Goal: Task Accomplishment & Management: Complete application form

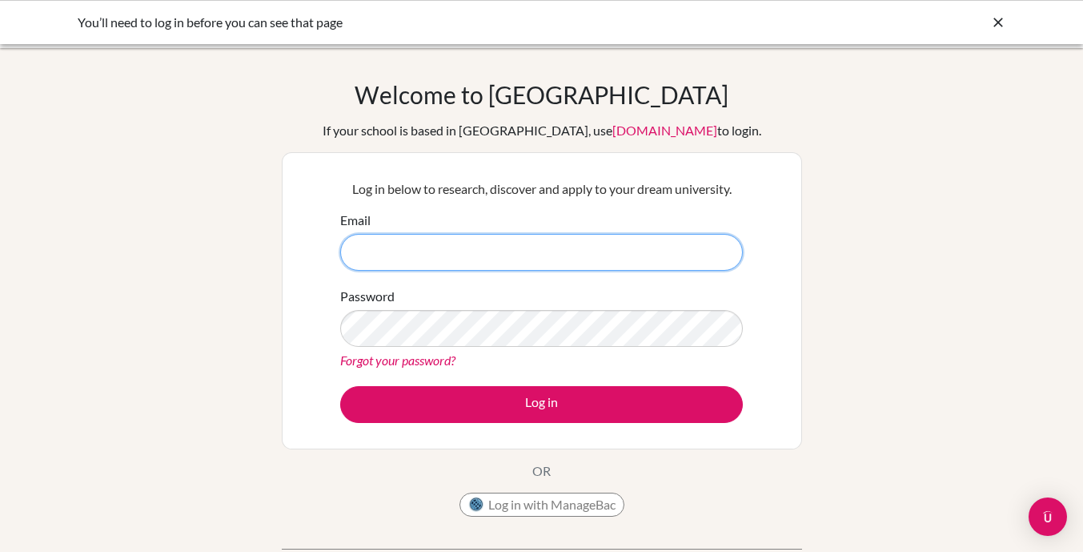
type input "[EMAIL_ADDRESS][DOMAIN_NAME]"
click at [340, 386] on button "Log in" at bounding box center [541, 404] width 403 height 37
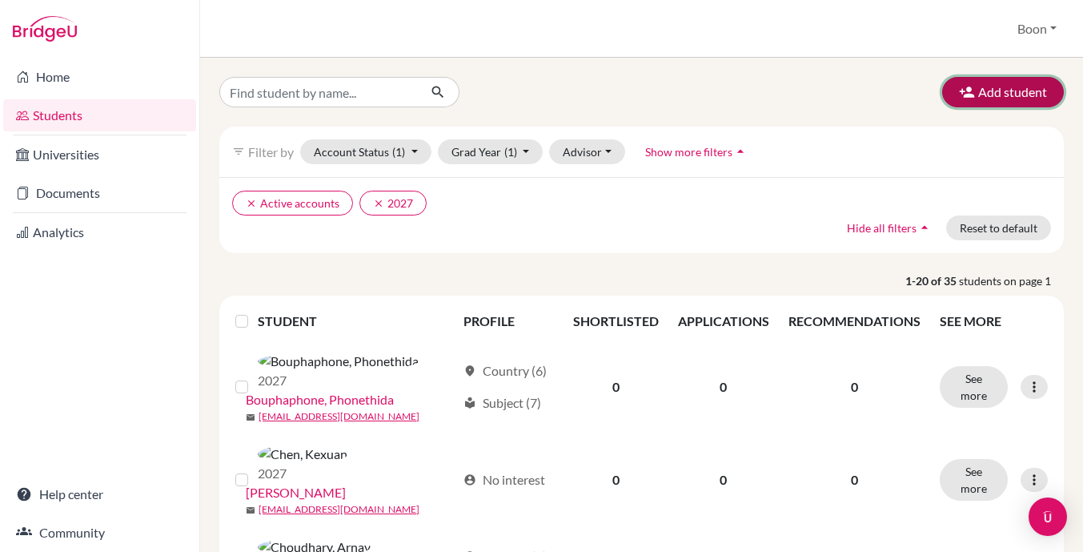
click at [1007, 92] on button "Add student" at bounding box center [1003, 92] width 122 height 30
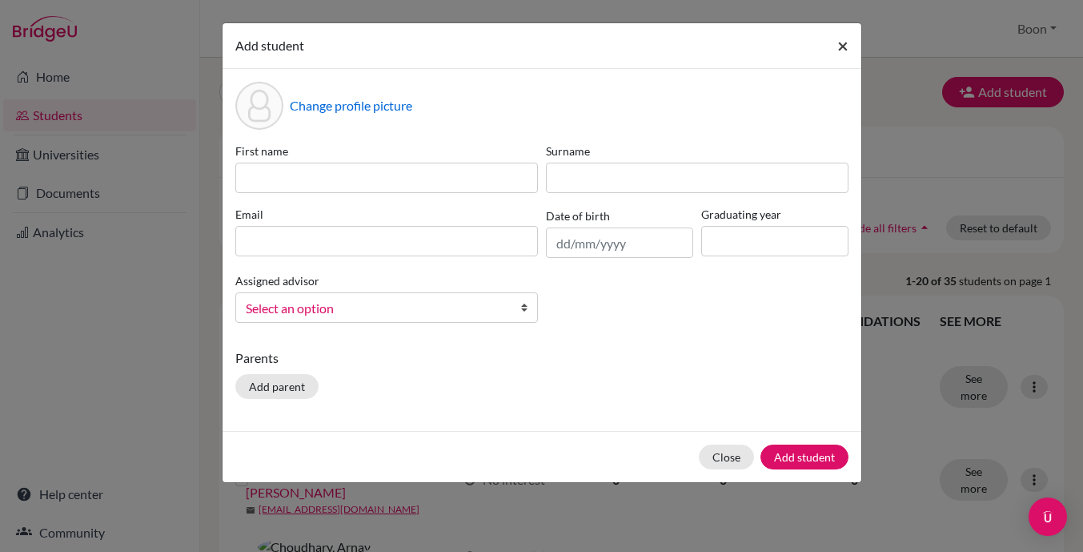
click at [845, 42] on span "×" at bounding box center [842, 45] width 11 height 23
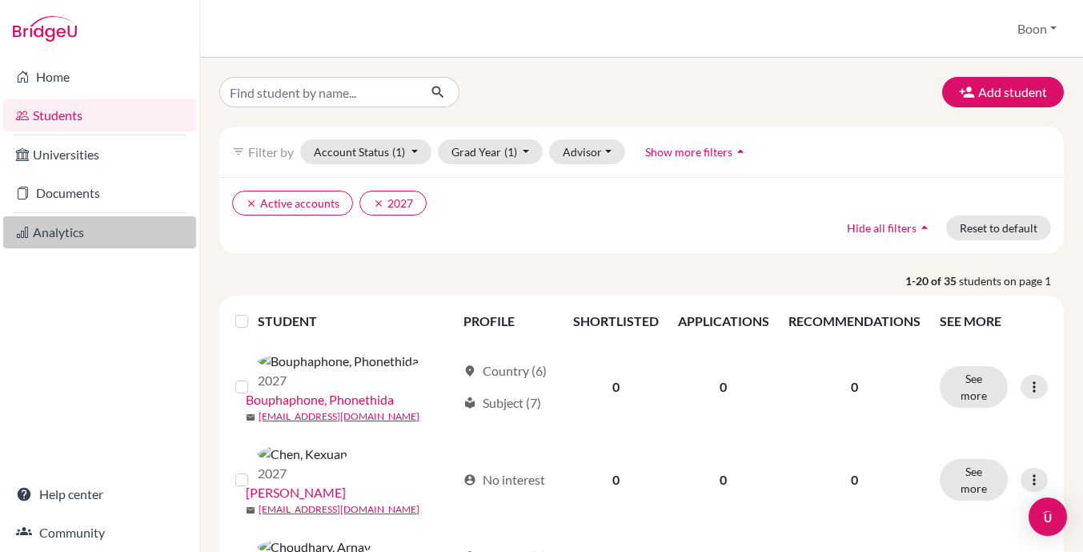
click at [50, 227] on link "Analytics" at bounding box center [99, 232] width 193 height 32
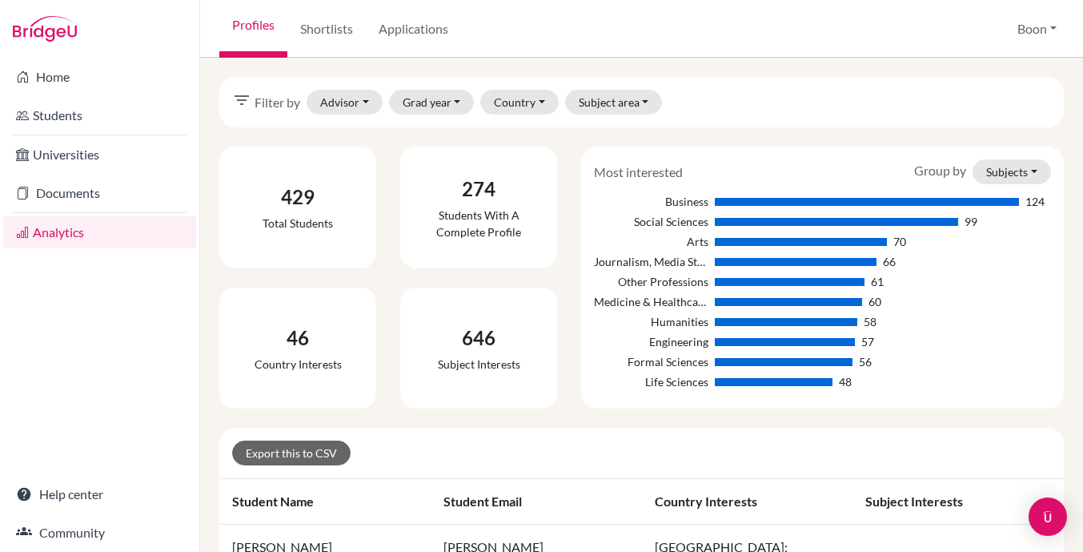
click at [54, 78] on link "Home" at bounding box center [99, 77] width 193 height 32
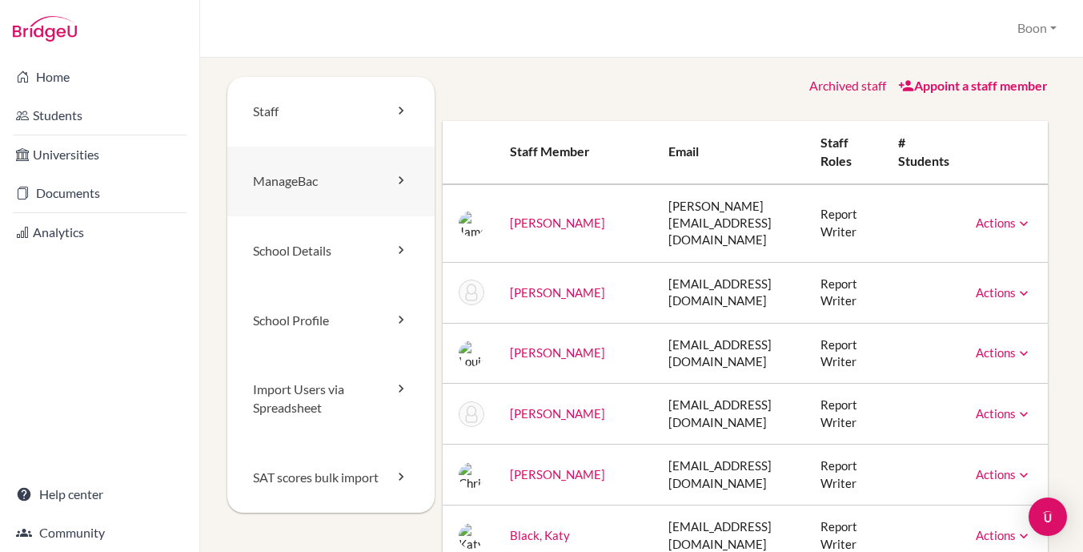
click at [317, 179] on link "ManageBac" at bounding box center [330, 181] width 207 height 70
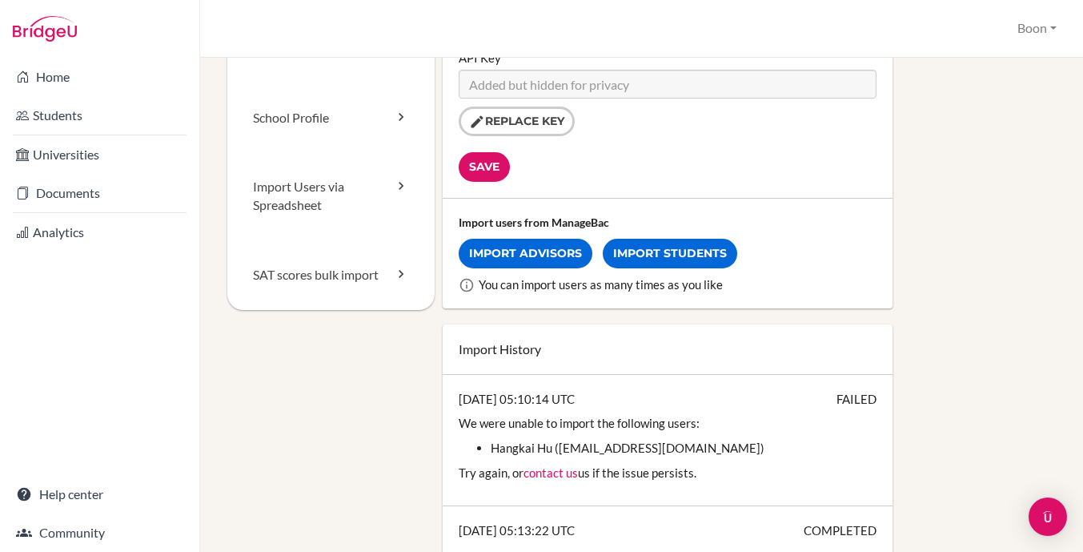
scroll to position [292, 0]
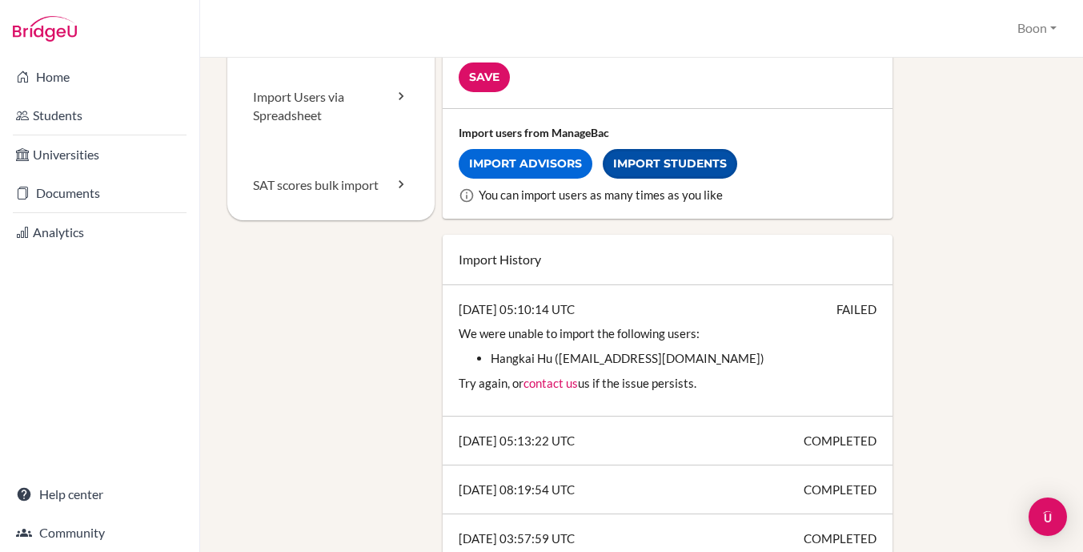
click at [670, 160] on link "Import Students" at bounding box center [670, 164] width 134 height 30
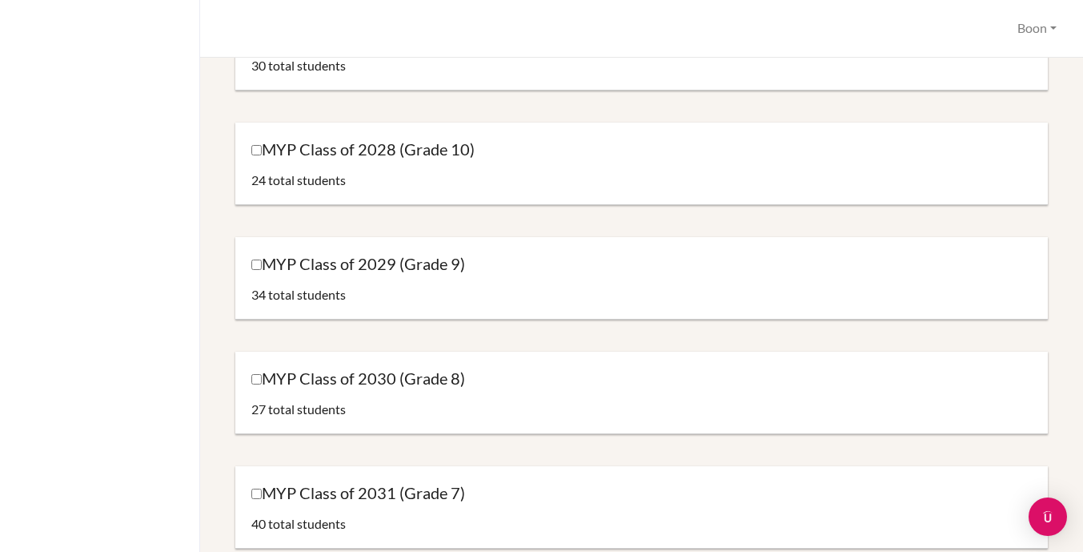
scroll to position [333, 0]
click at [255, 263] on input "MYP Class of 2029 (Grade 9)" at bounding box center [256, 264] width 10 height 10
checkbox input "true"
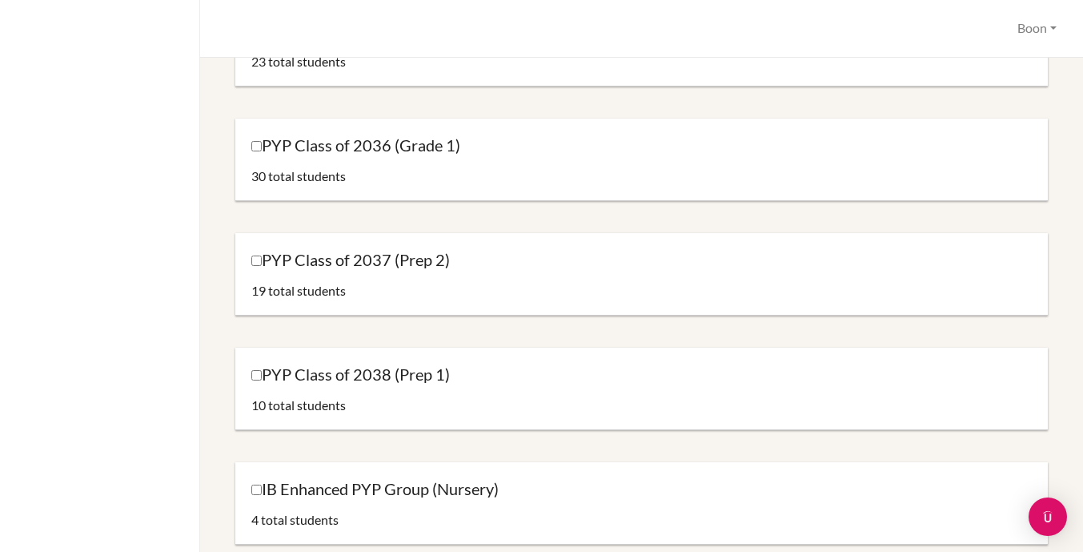
scroll to position [1851, 0]
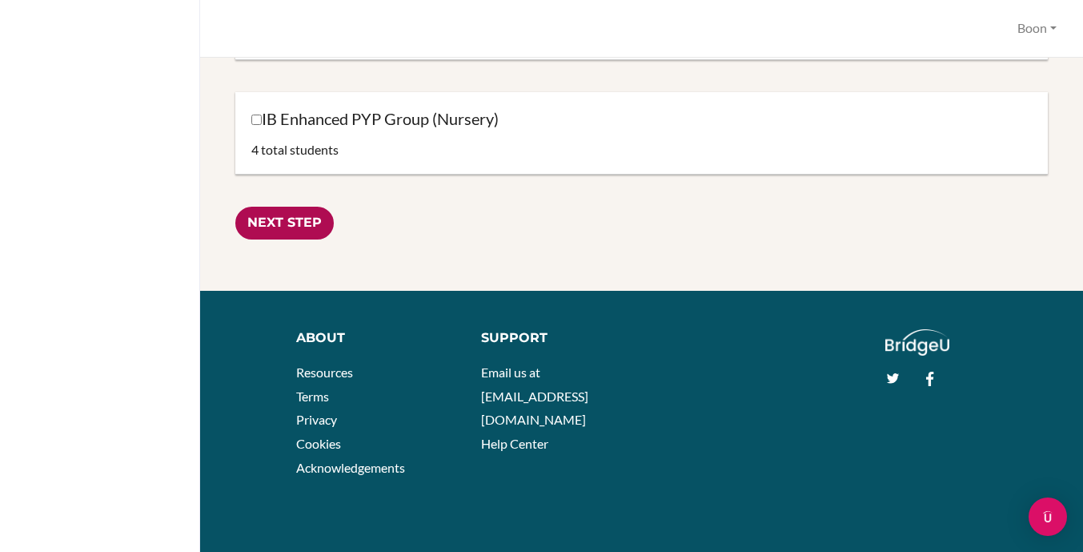
click at [291, 223] on input "Next Step" at bounding box center [284, 223] width 98 height 33
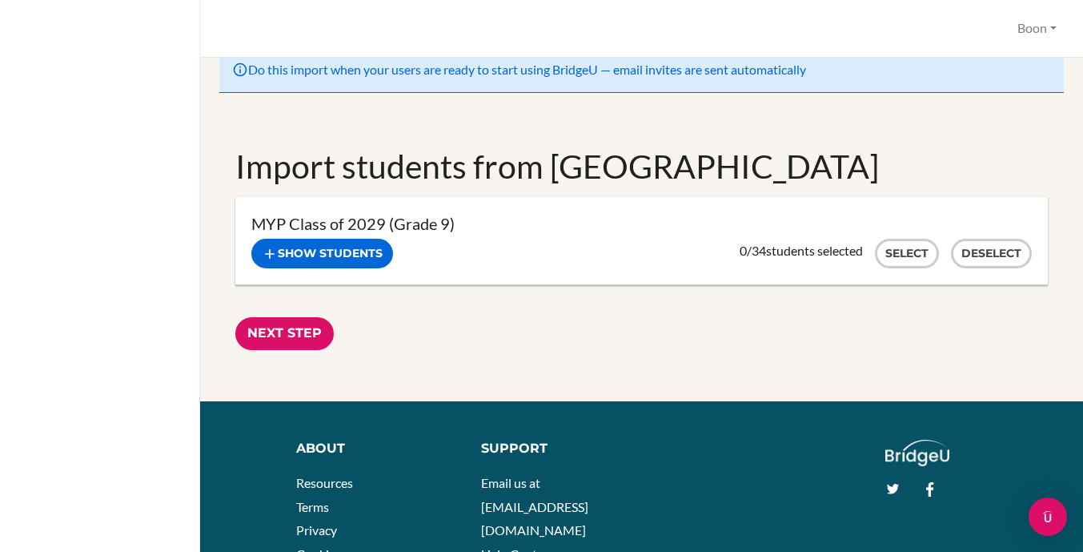
scroll to position [4, 0]
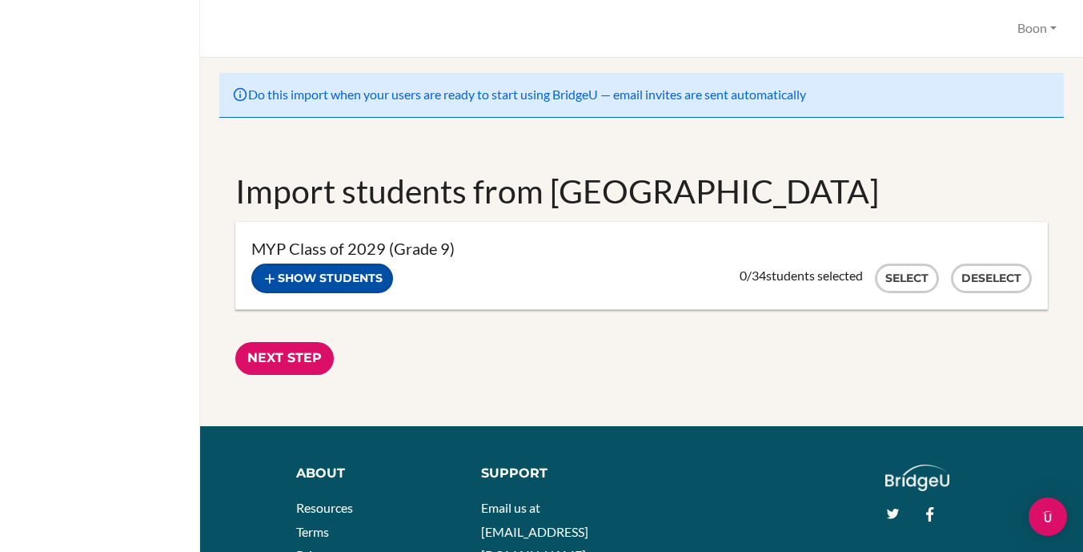
click at [348, 275] on button "Show students" at bounding box center [322, 278] width 142 height 30
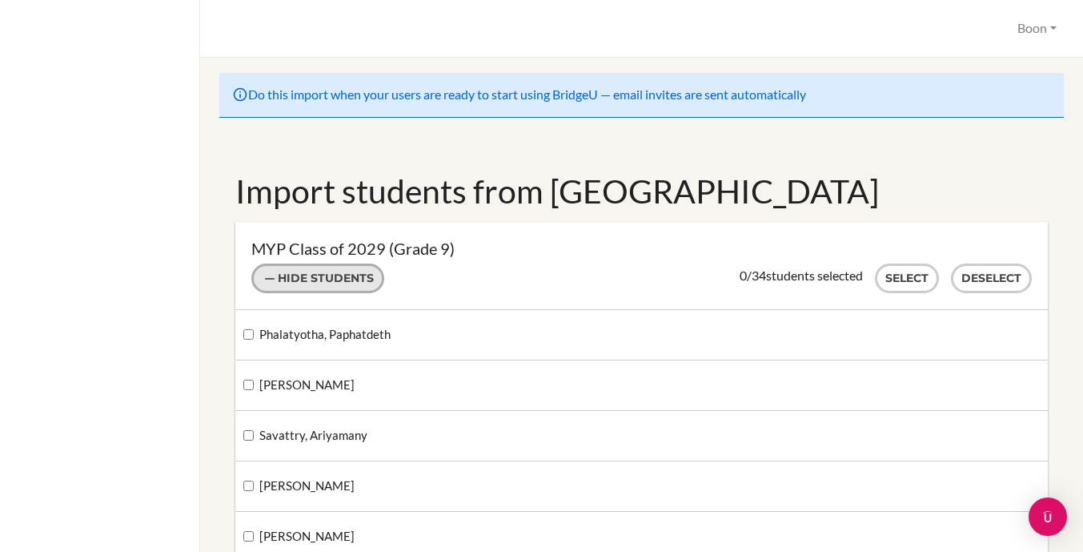
click at [326, 273] on button "Hide students" at bounding box center [317, 278] width 133 height 30
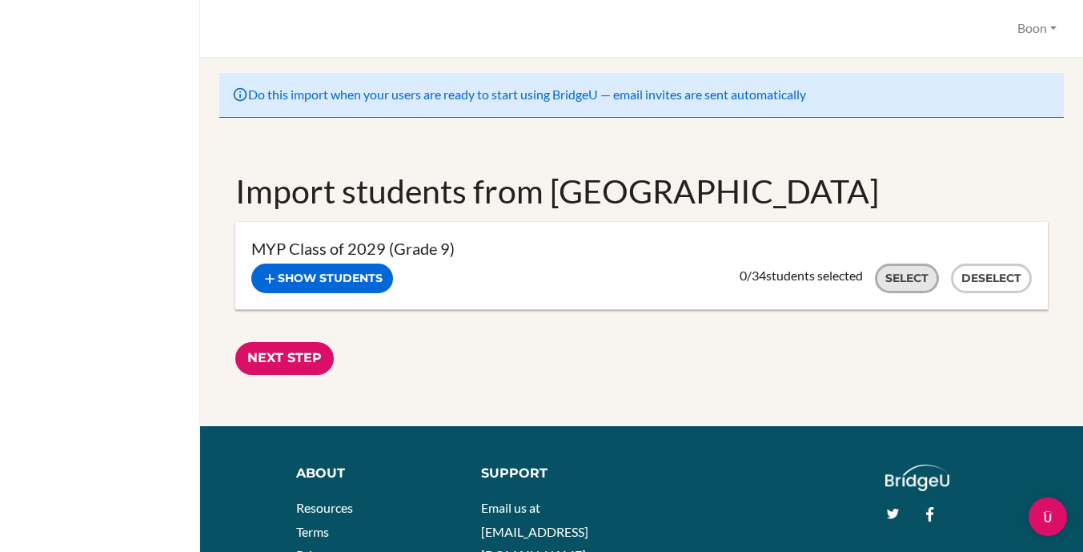
click at [911, 273] on button "Select" at bounding box center [907, 278] width 64 height 30
click at [338, 278] on button "Show students" at bounding box center [322, 278] width 142 height 30
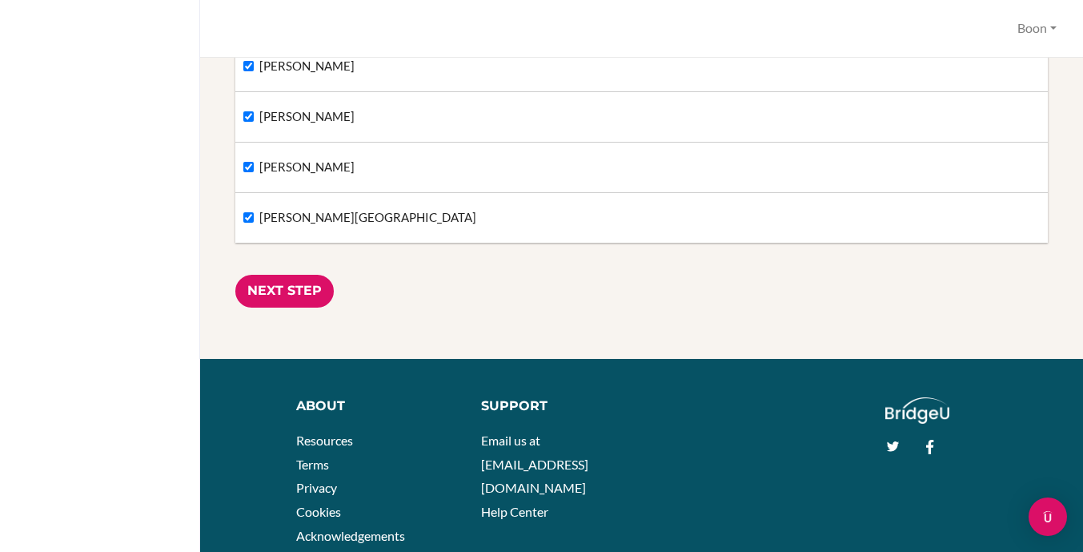
scroll to position [1810, 0]
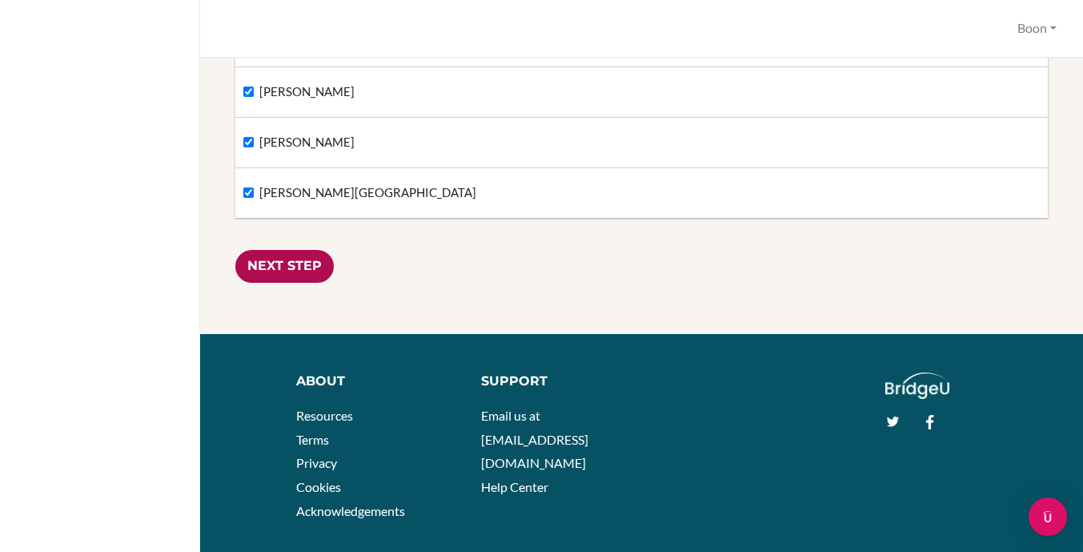
click at [295, 266] on input "Next Step" at bounding box center [284, 266] width 98 height 33
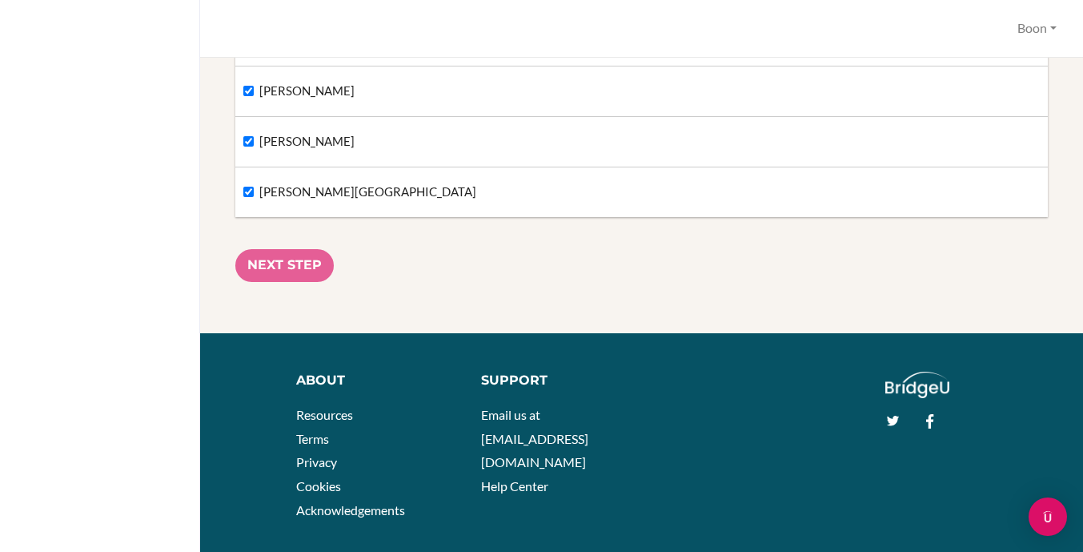
scroll to position [1854, 0]
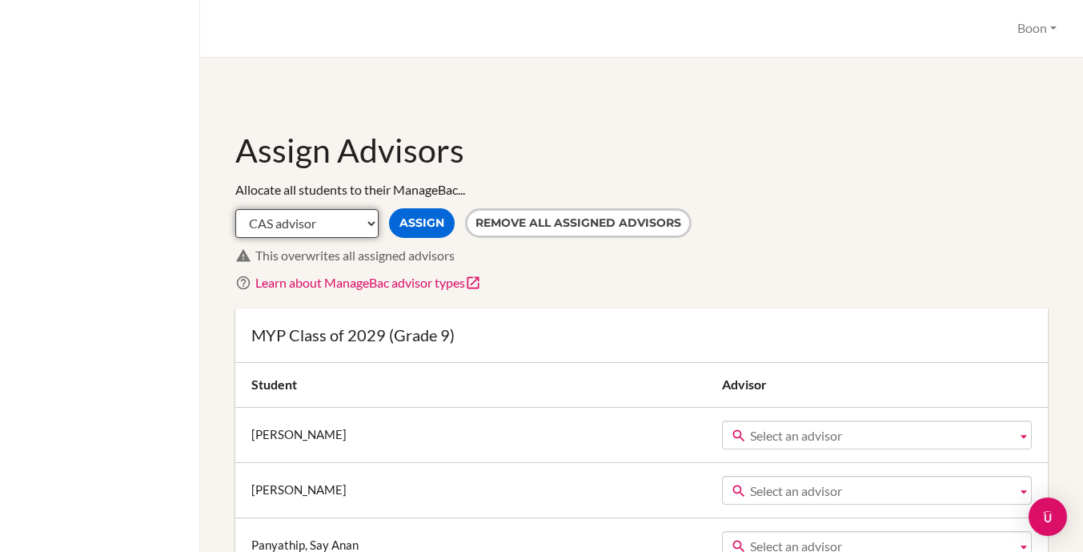
click at [371, 221] on select "CAS advisor EE advisor Homeroom advisor TOK advisor" at bounding box center [306, 223] width 143 height 29
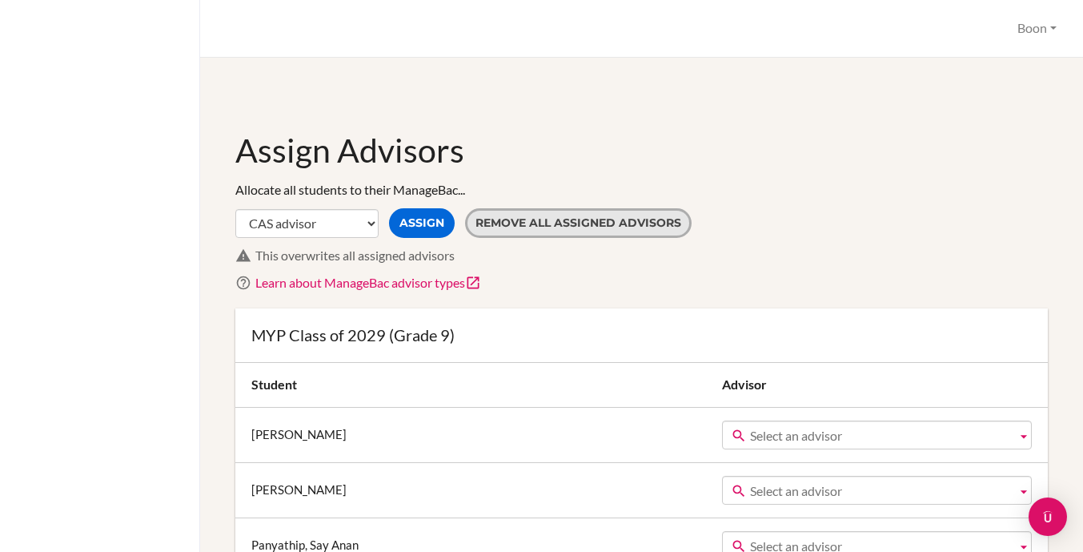
click at [590, 221] on button "Remove all assigned advisors" at bounding box center [578, 223] width 227 height 30
click at [628, 224] on button "Remove all assigned advisors" at bounding box center [578, 223] width 227 height 30
click at [743, 257] on div "This overwrites all assigned advisors" at bounding box center [651, 256] width 792 height 18
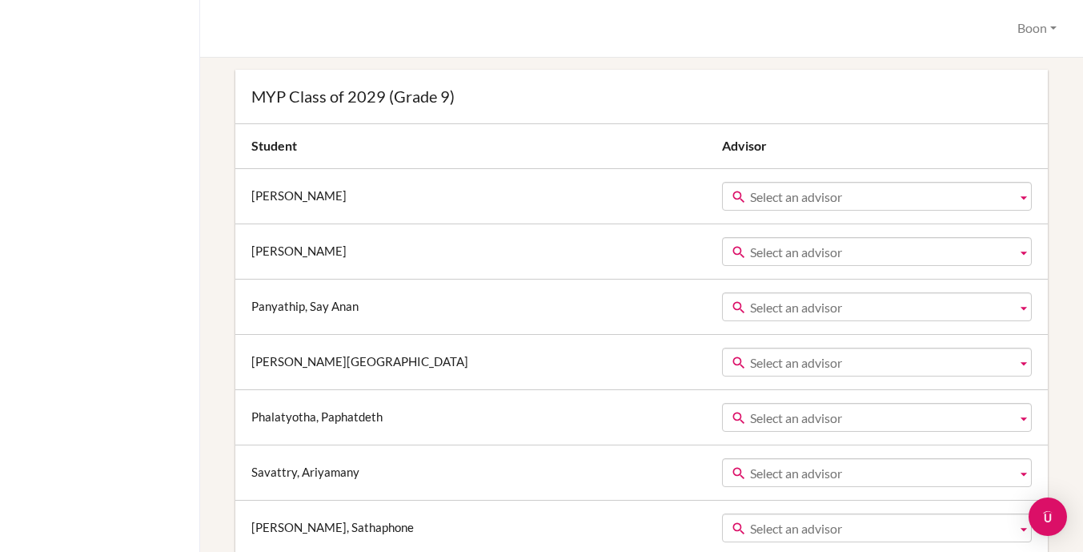
scroll to position [215, 0]
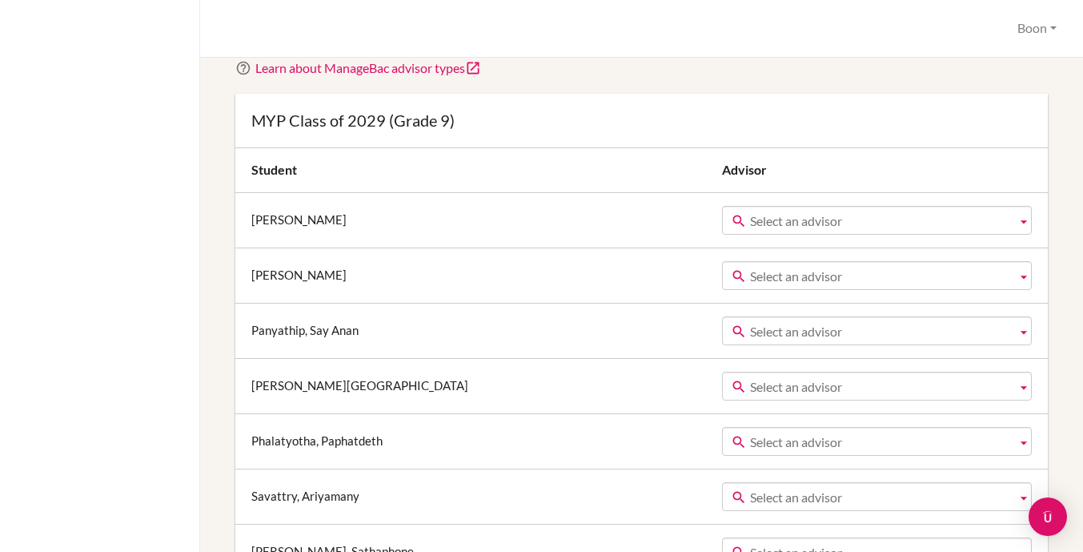
click at [911, 221] on span "Select an advisor" at bounding box center [880, 221] width 260 height 29
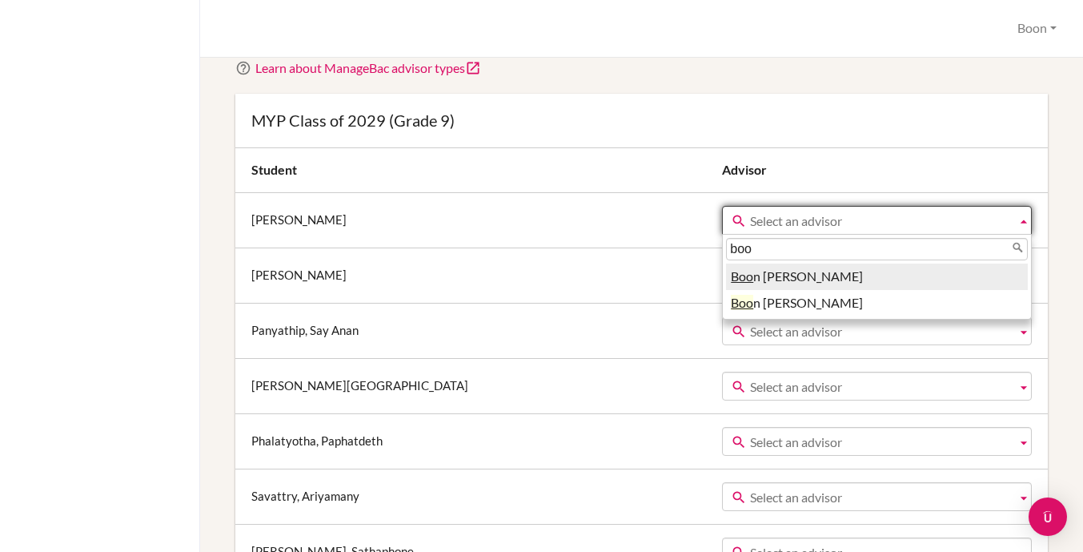
type input "boo"
click at [848, 275] on li "Boo n Khang" at bounding box center [877, 276] width 302 height 26
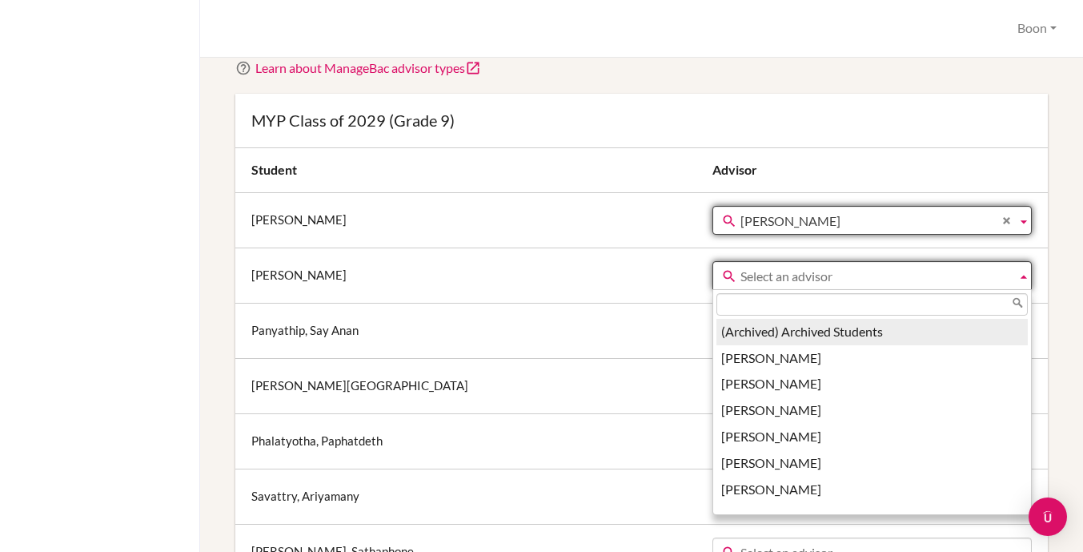
click at [824, 275] on span "Select an advisor" at bounding box center [875, 276] width 270 height 29
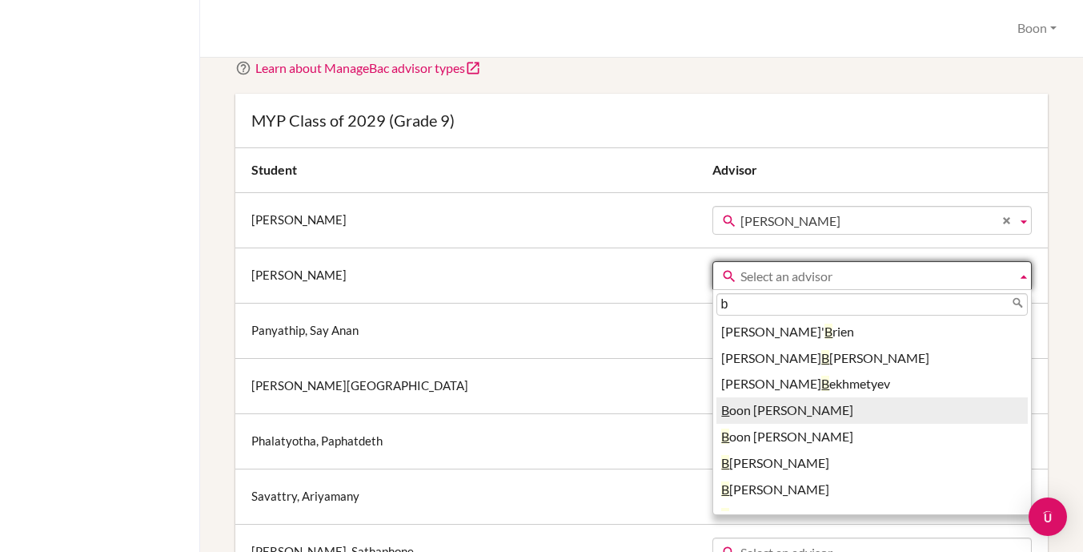
type input "b"
click at [716, 407] on li "B oon Khang" at bounding box center [871, 410] width 311 height 26
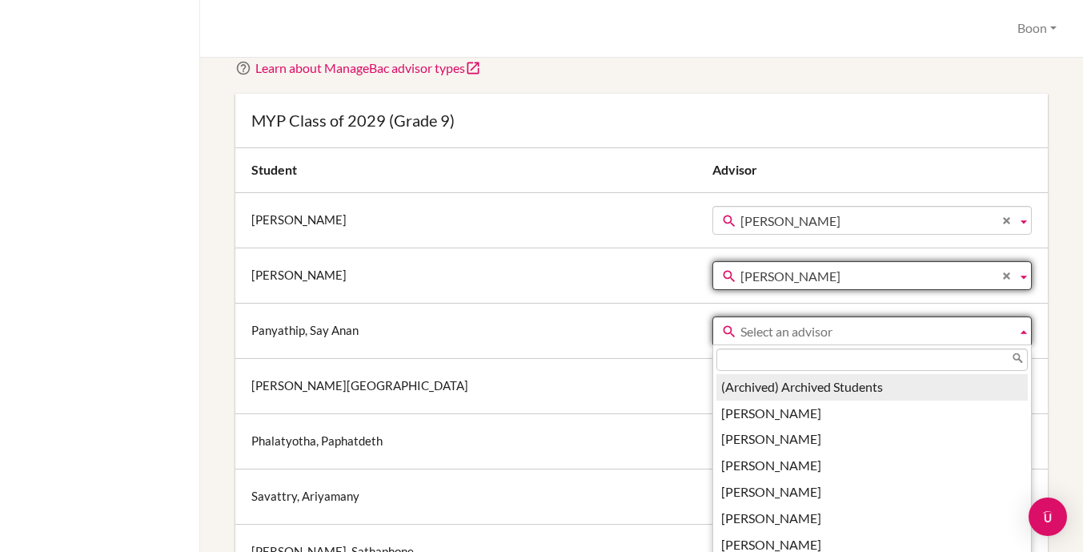
click at [740, 335] on span "Select an advisor" at bounding box center [875, 331] width 270 height 29
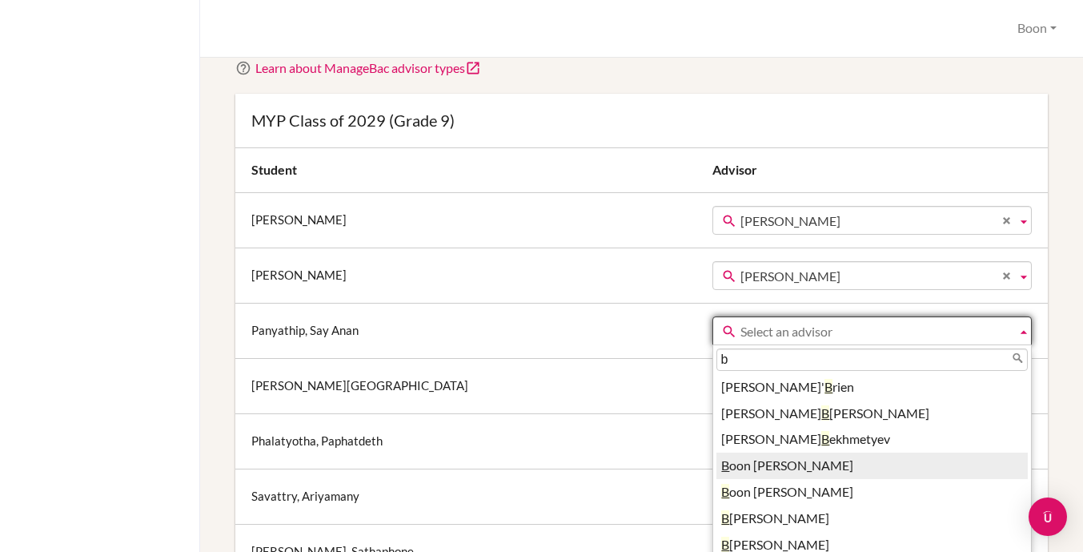
type input "b"
click at [716, 465] on li "B oon Khang" at bounding box center [871, 465] width 311 height 26
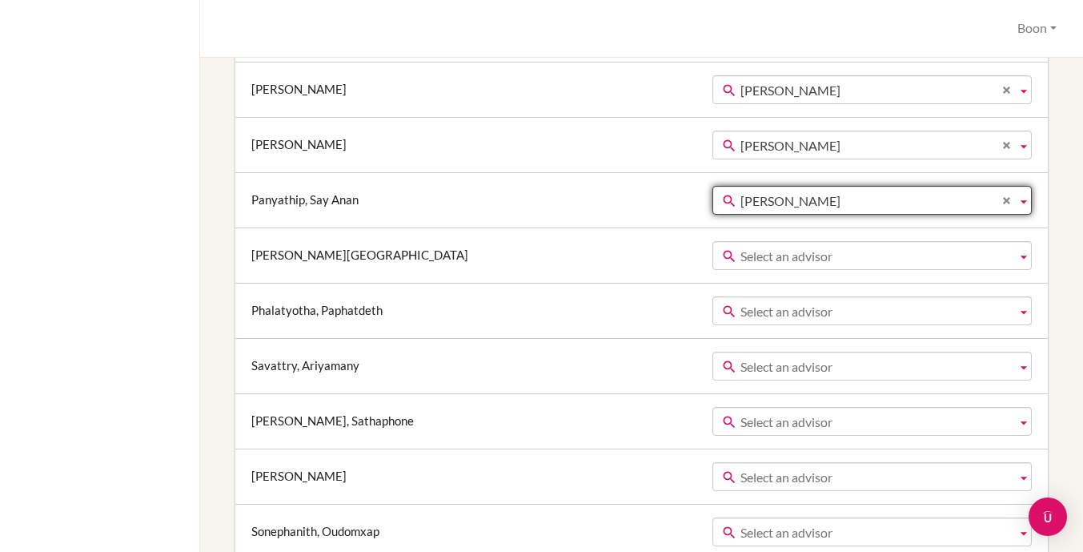
scroll to position [402, 0]
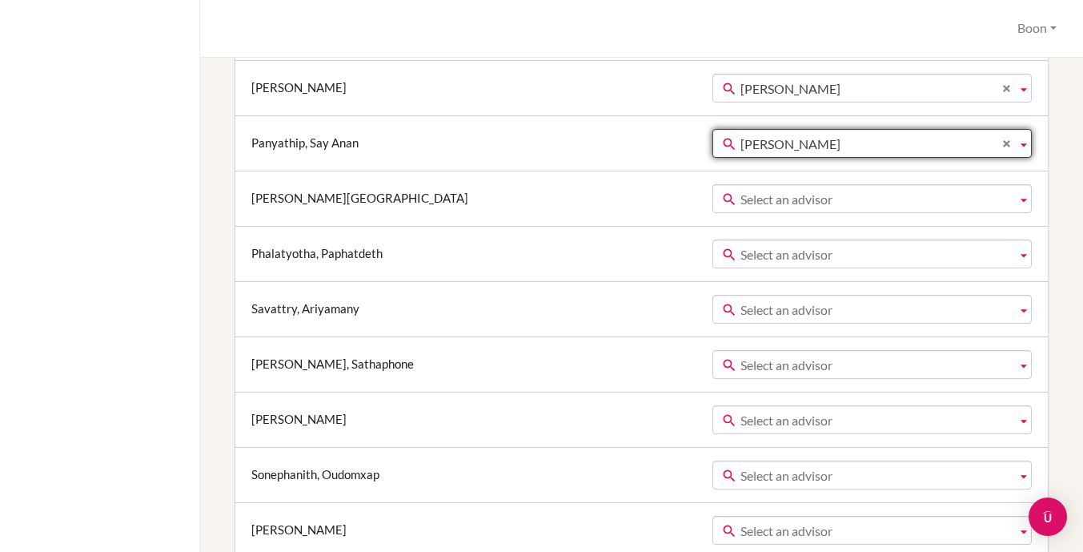
click at [740, 200] on span "Select an advisor" at bounding box center [875, 199] width 270 height 29
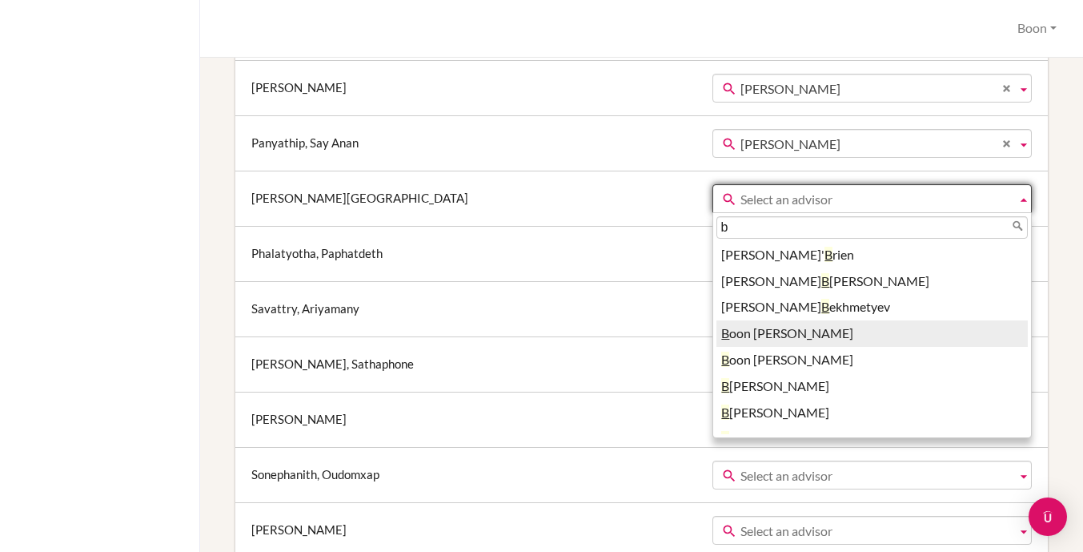
type input "b"
click at [716, 331] on li "B oon Khang" at bounding box center [871, 333] width 311 height 26
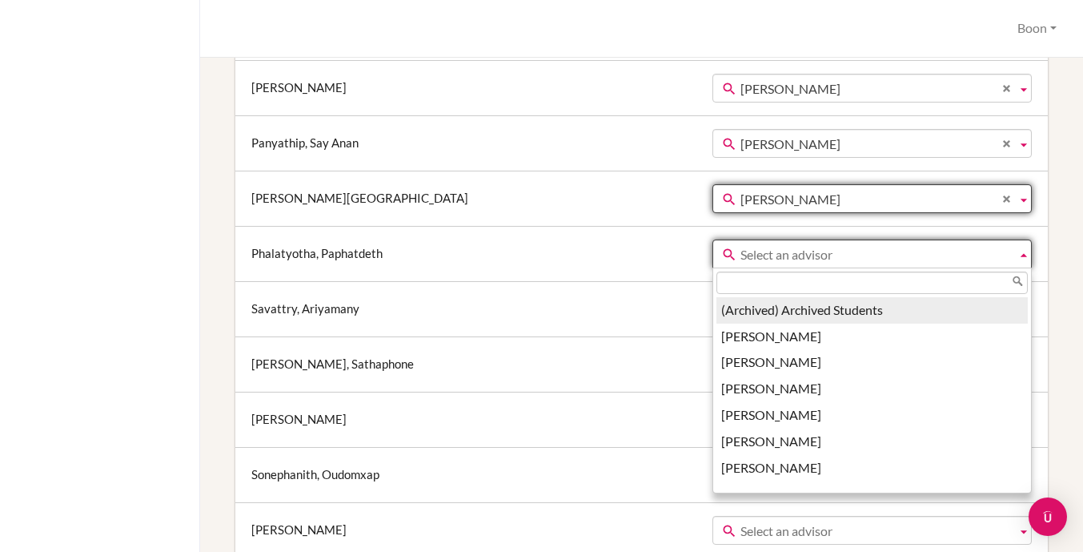
click at [740, 251] on span "Select an advisor" at bounding box center [875, 254] width 270 height 29
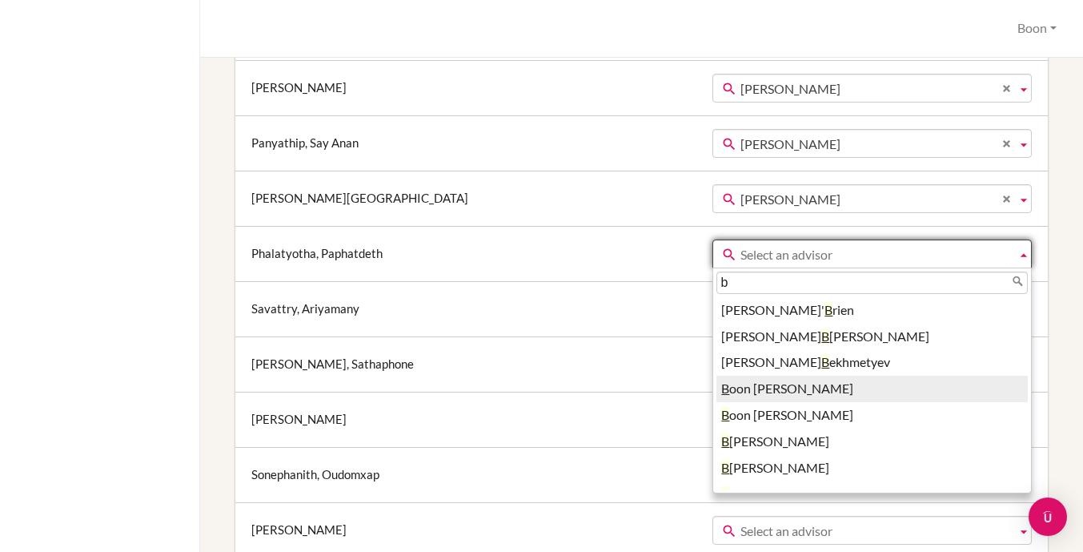
type input "b"
click at [716, 394] on li "B oon Khang" at bounding box center [871, 388] width 311 height 26
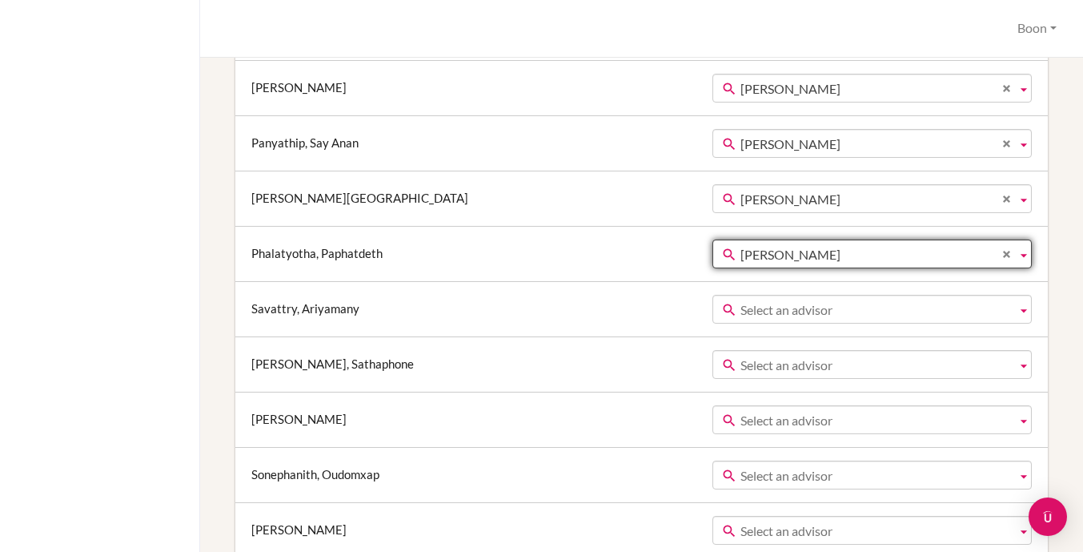
click at [740, 312] on span "Select an advisor" at bounding box center [875, 309] width 270 height 29
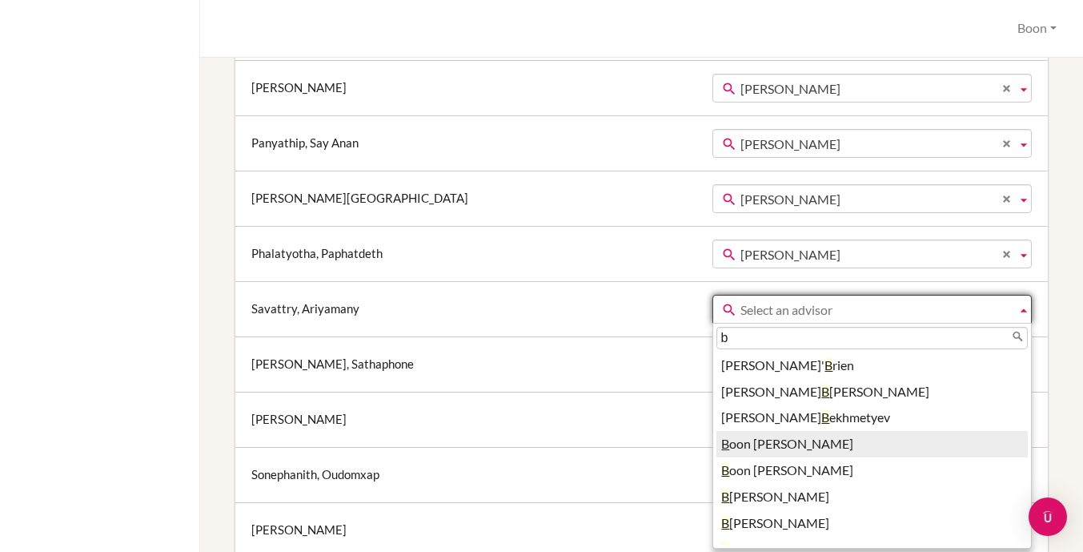
type input "b"
click at [716, 442] on li "B oon Khang" at bounding box center [871, 444] width 311 height 26
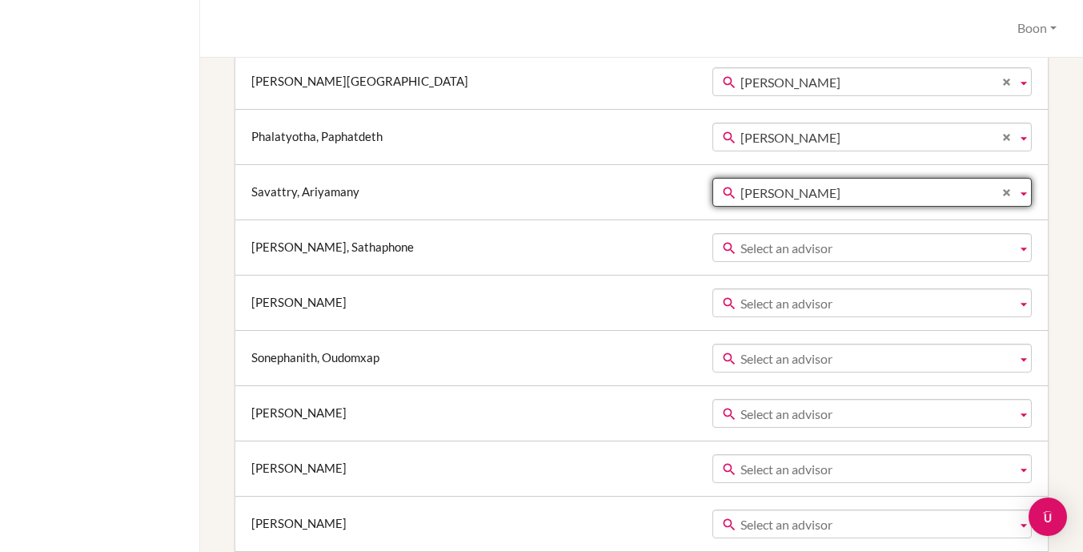
scroll to position [554, 0]
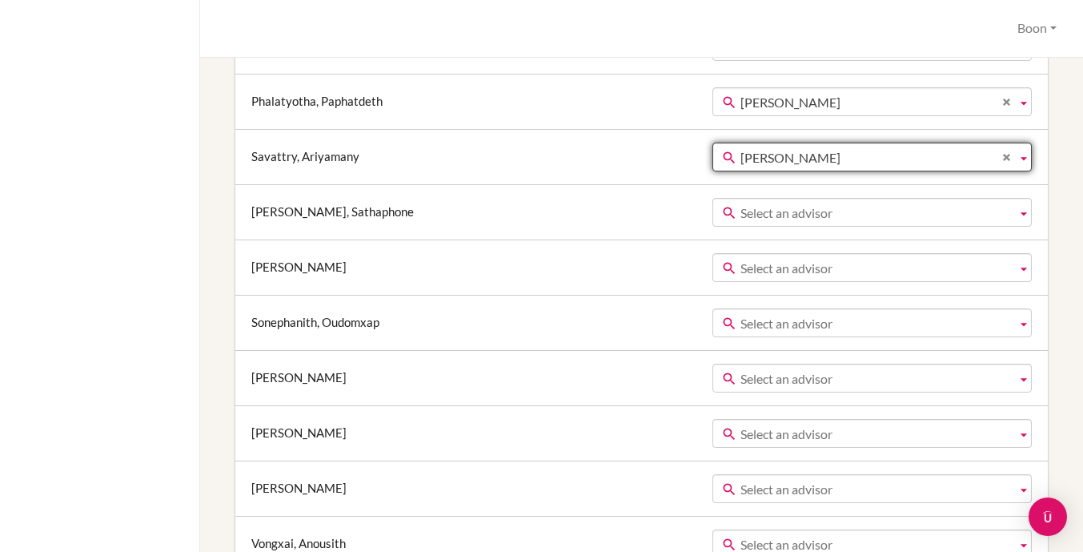
click at [749, 211] on span "Select an advisor" at bounding box center [875, 213] width 270 height 29
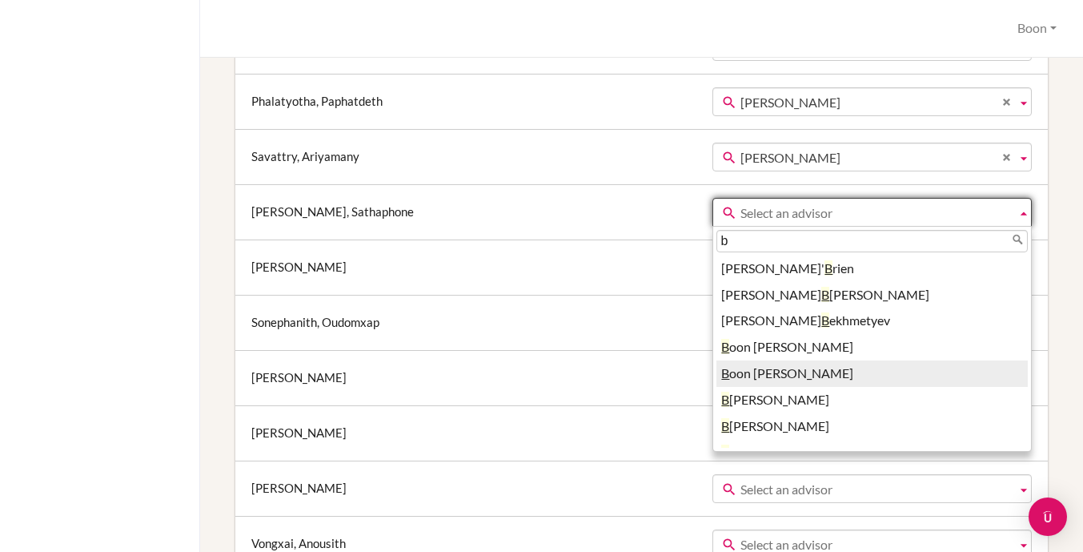
type input "b"
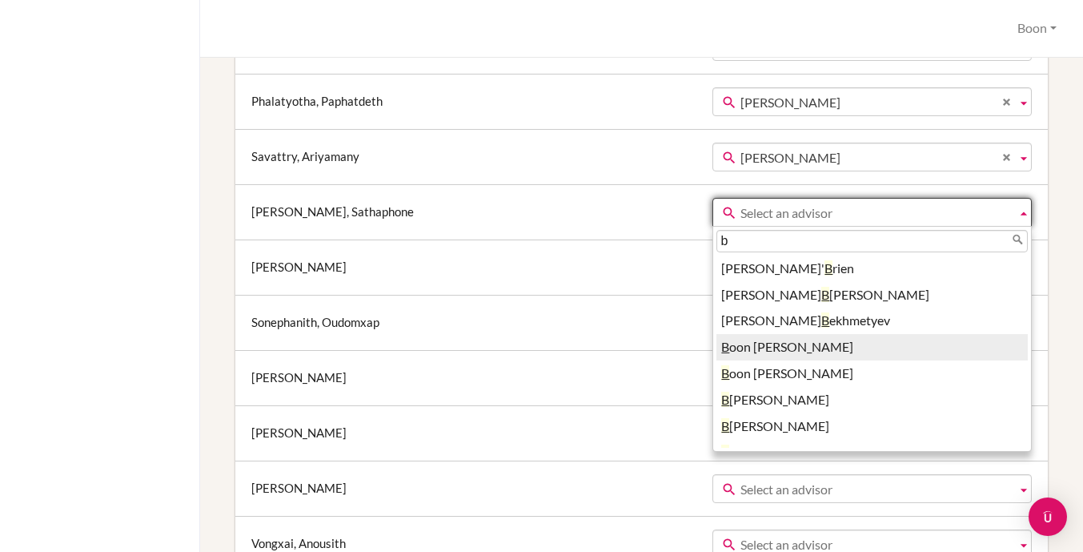
click at [716, 348] on li "B oon Khang" at bounding box center [871, 347] width 311 height 26
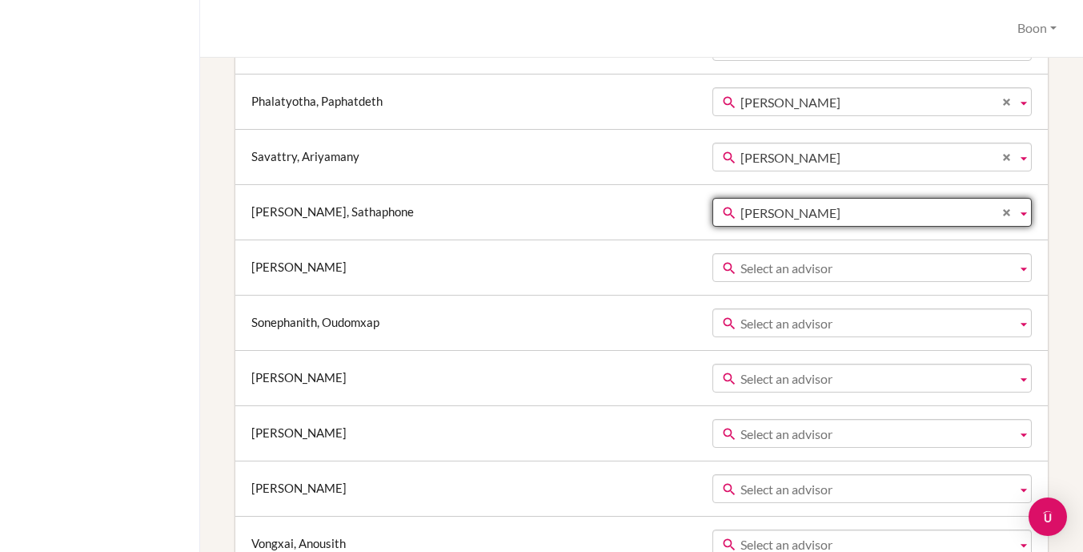
click at [740, 268] on span "Select an advisor" at bounding box center [875, 268] width 270 height 29
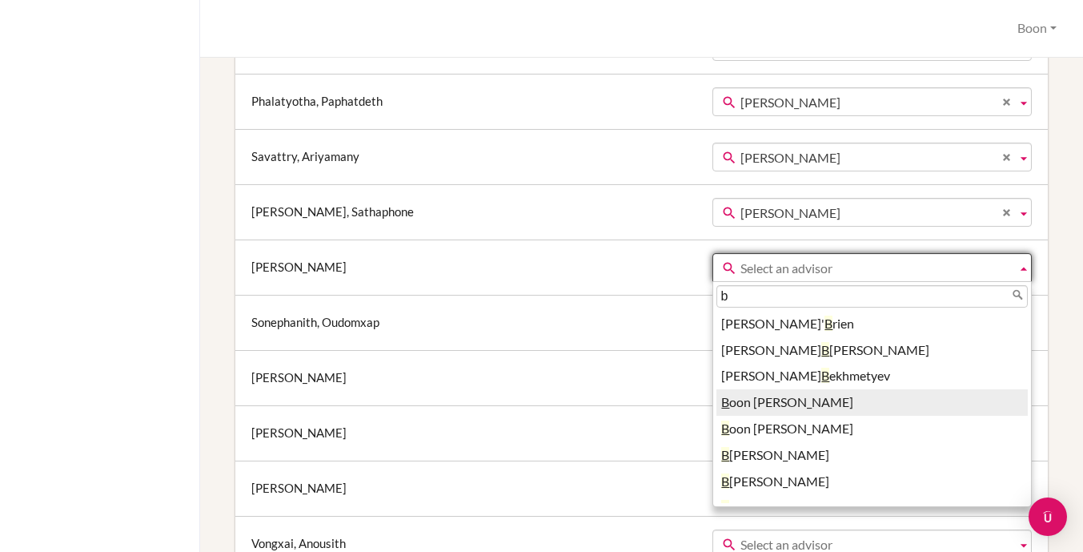
type input "b"
click at [716, 401] on li "B oon Khang" at bounding box center [871, 402] width 311 height 26
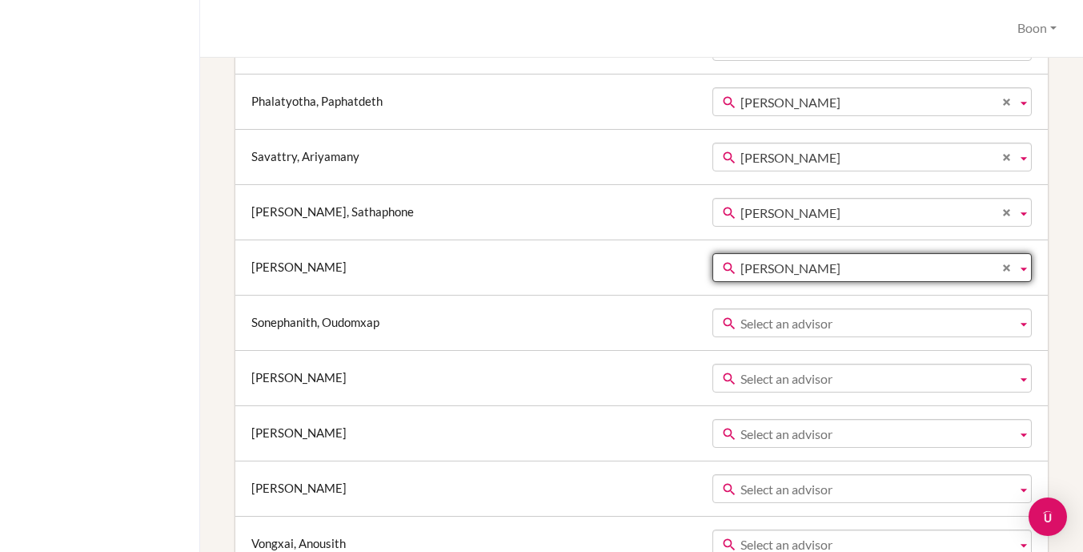
click at [740, 322] on span "Select an advisor" at bounding box center [875, 323] width 270 height 29
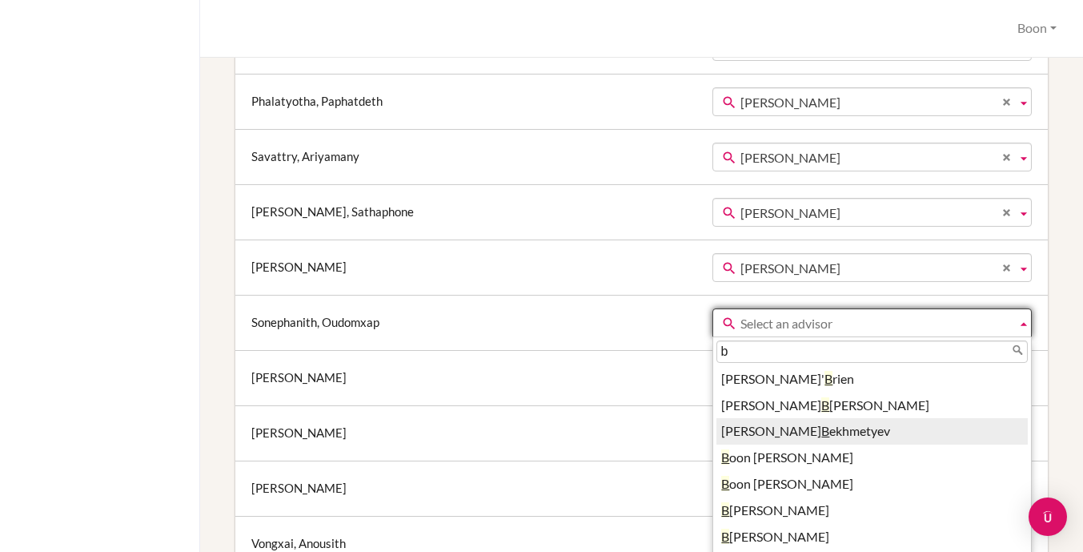
type input "b"
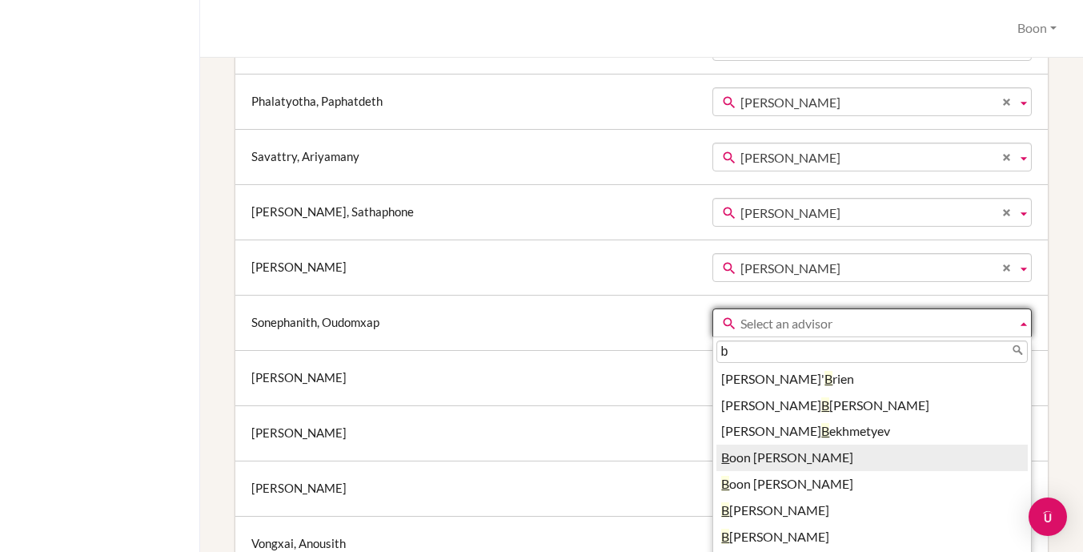
click at [716, 458] on li "B oon Khang" at bounding box center [871, 457] width 311 height 26
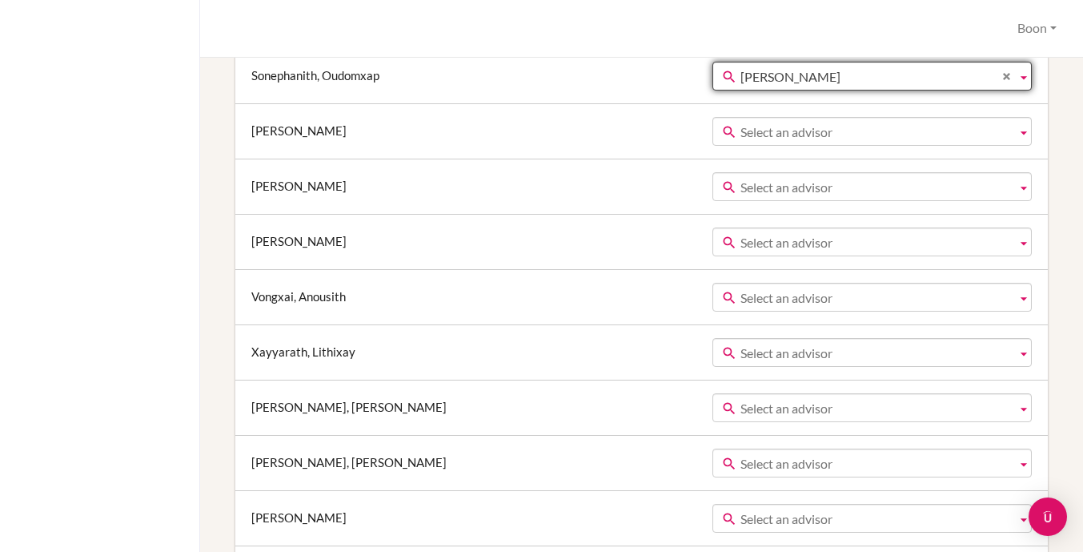
scroll to position [821, 0]
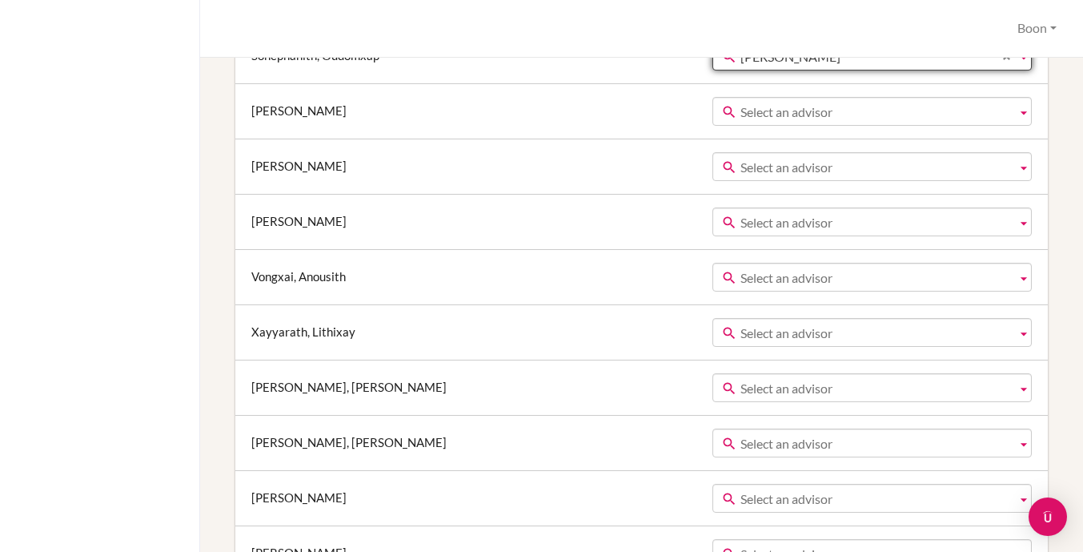
click at [740, 110] on span "Select an advisor" at bounding box center [875, 112] width 270 height 29
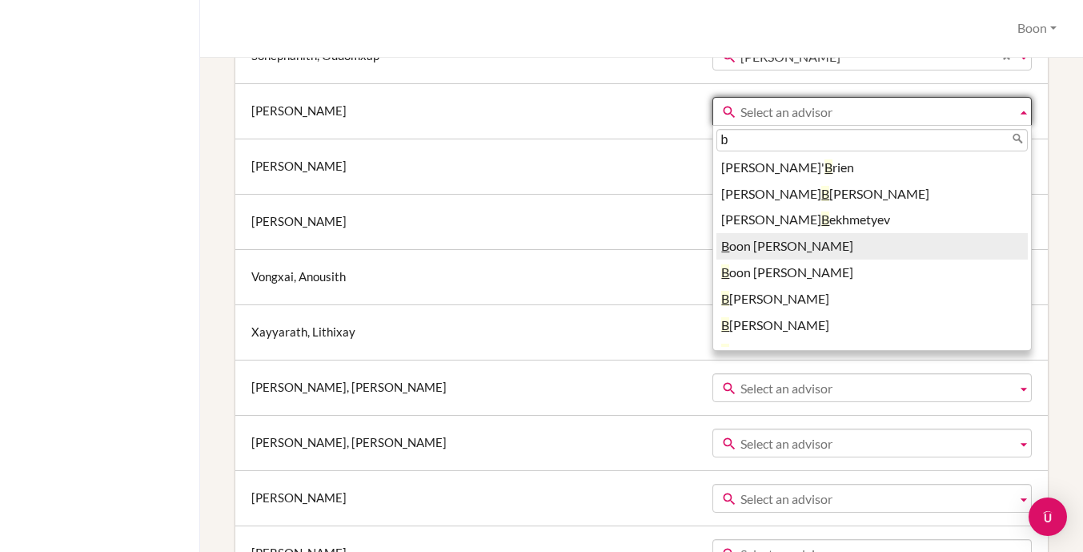
type input "b"
click at [716, 244] on li "B oon Khang" at bounding box center [871, 246] width 311 height 26
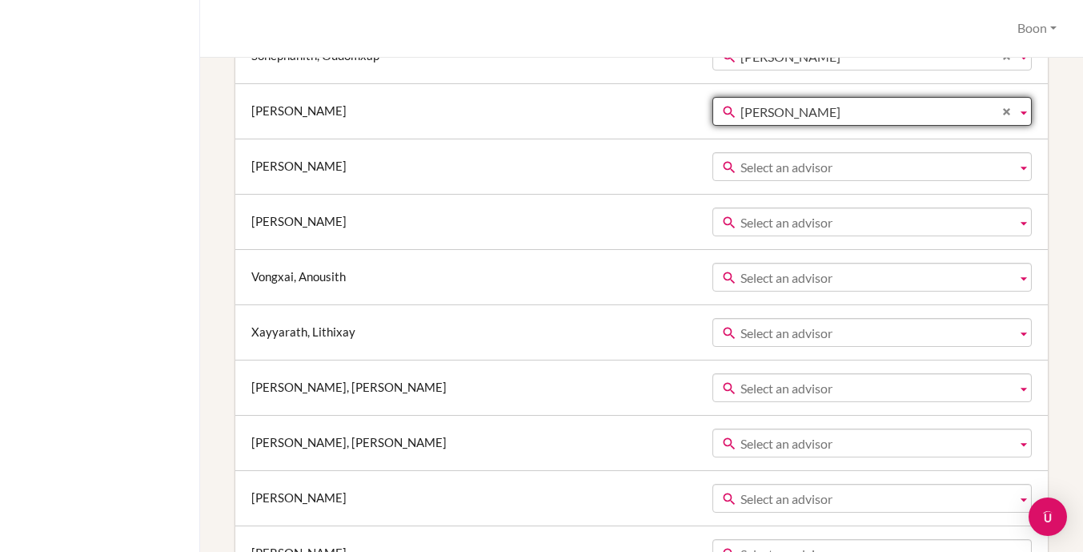
click at [740, 164] on span "Select an advisor" at bounding box center [875, 167] width 270 height 29
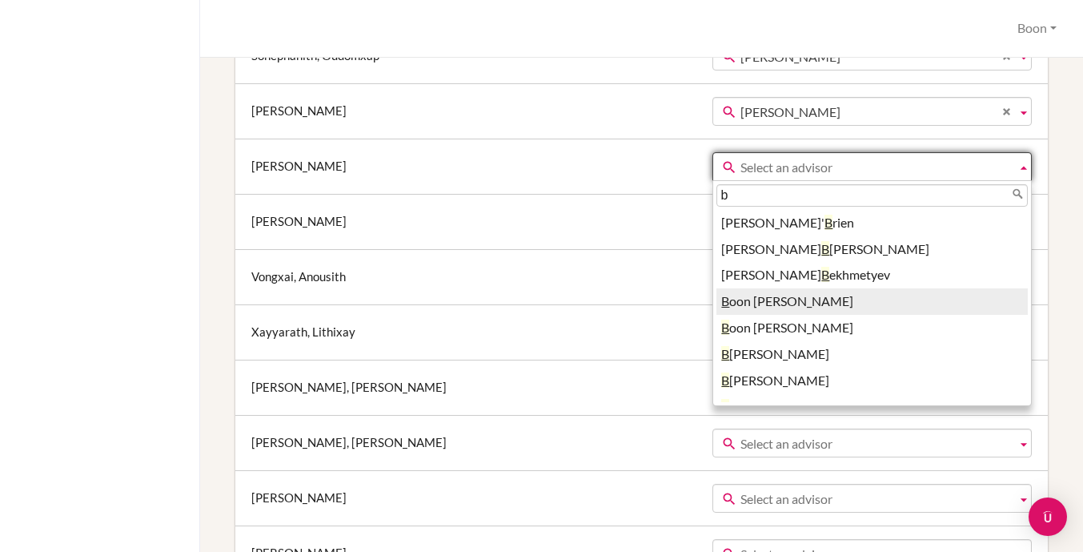
type input "b"
click at [716, 299] on li "B oon Khang" at bounding box center [871, 301] width 311 height 26
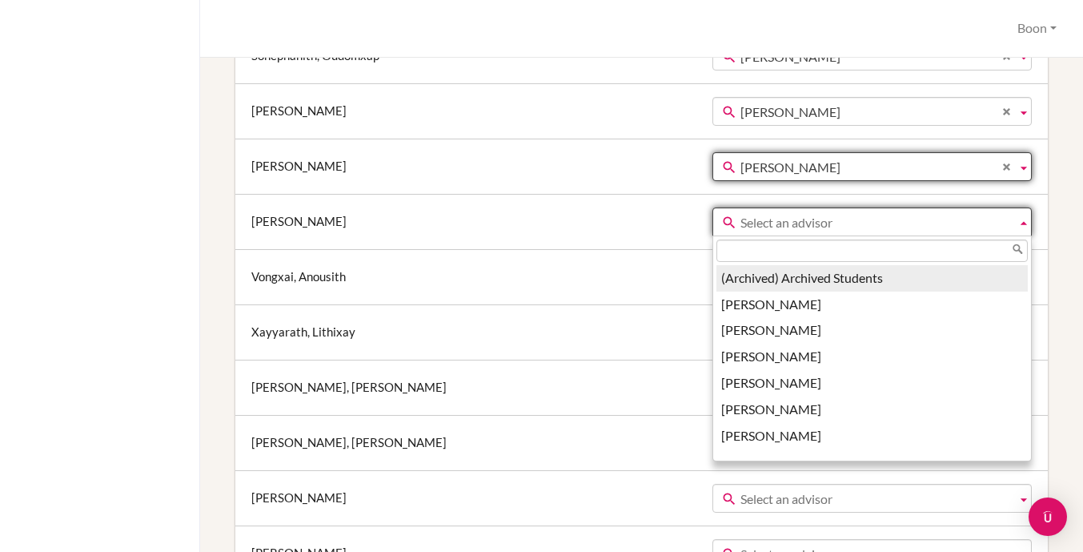
click at [740, 225] on span "Select an advisor" at bounding box center [875, 222] width 270 height 29
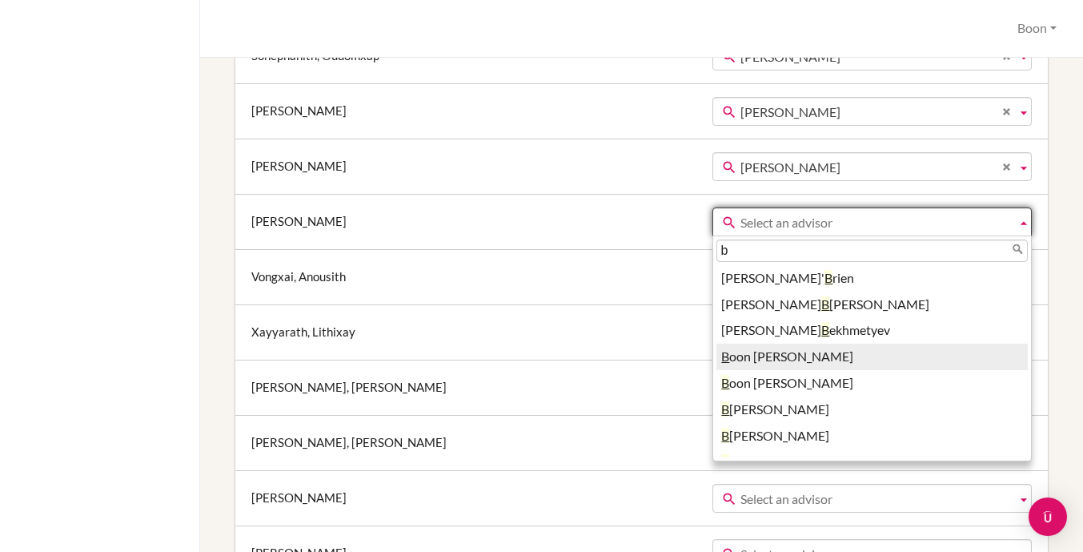
type input "b"
click at [716, 353] on li "B oon Khang" at bounding box center [871, 356] width 311 height 26
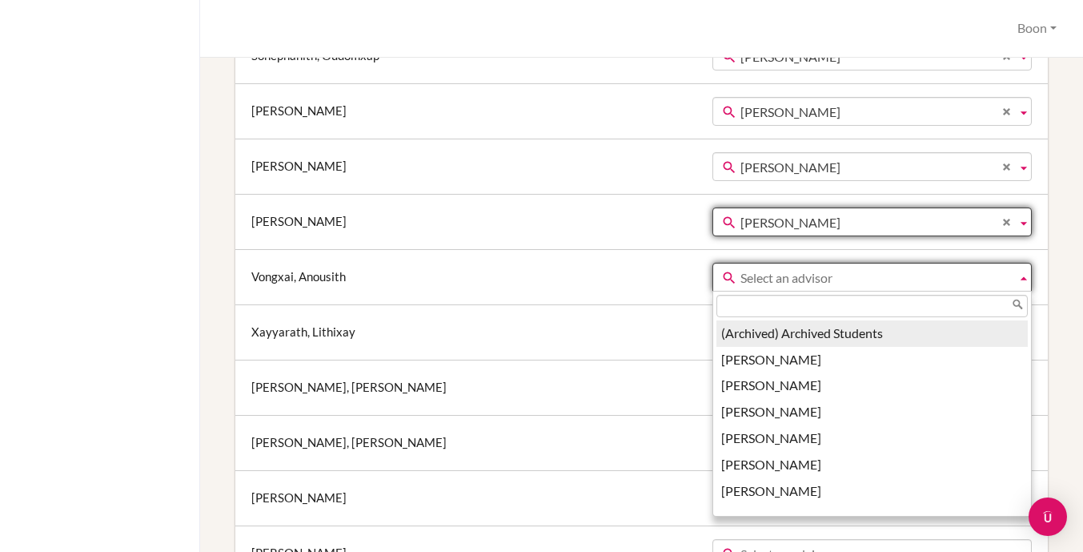
click at [740, 275] on span "Select an advisor" at bounding box center [875, 277] width 270 height 29
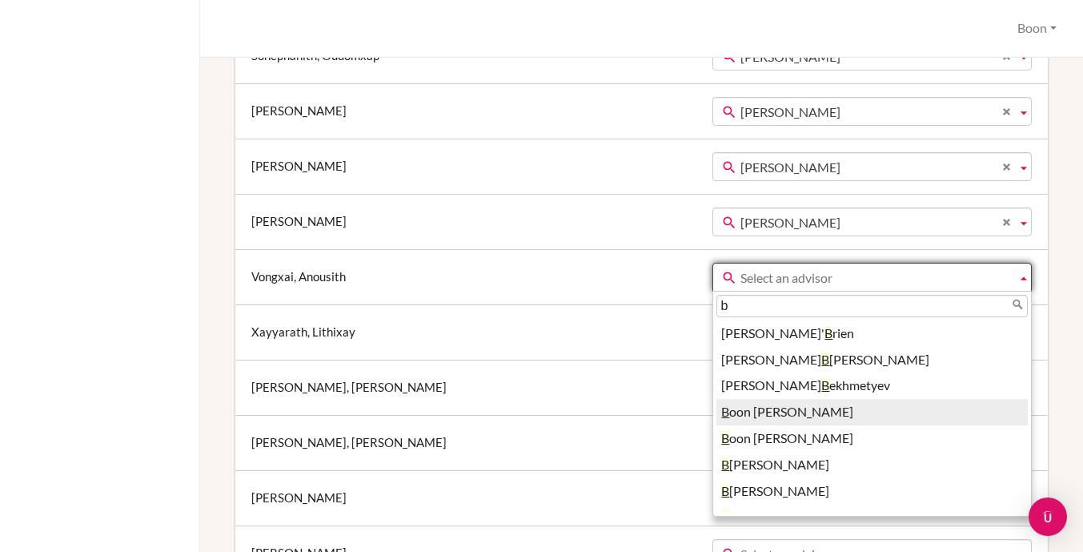
type input "b"
click at [716, 411] on li "B oon Khang" at bounding box center [871, 412] width 311 height 26
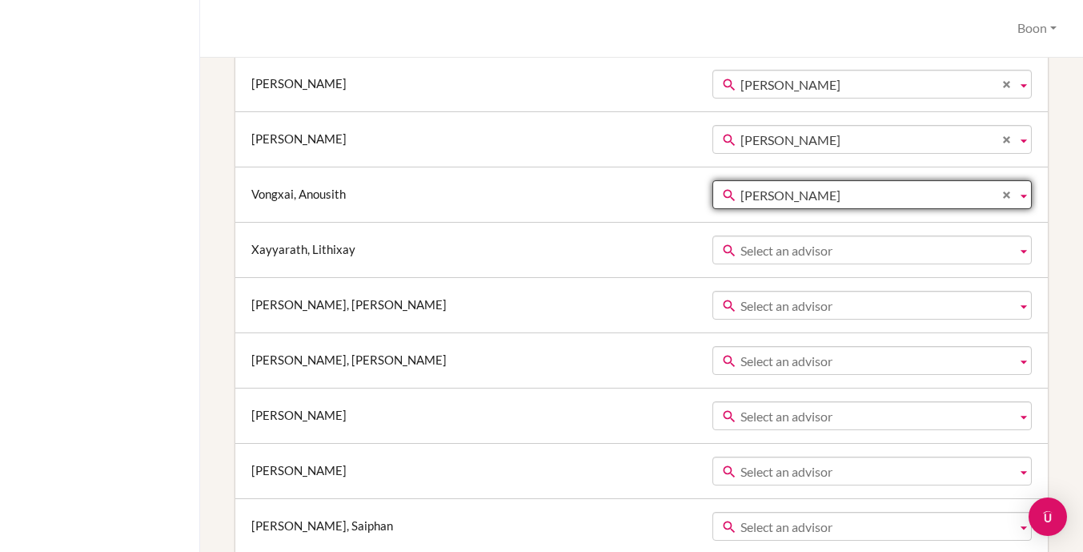
scroll to position [952, 0]
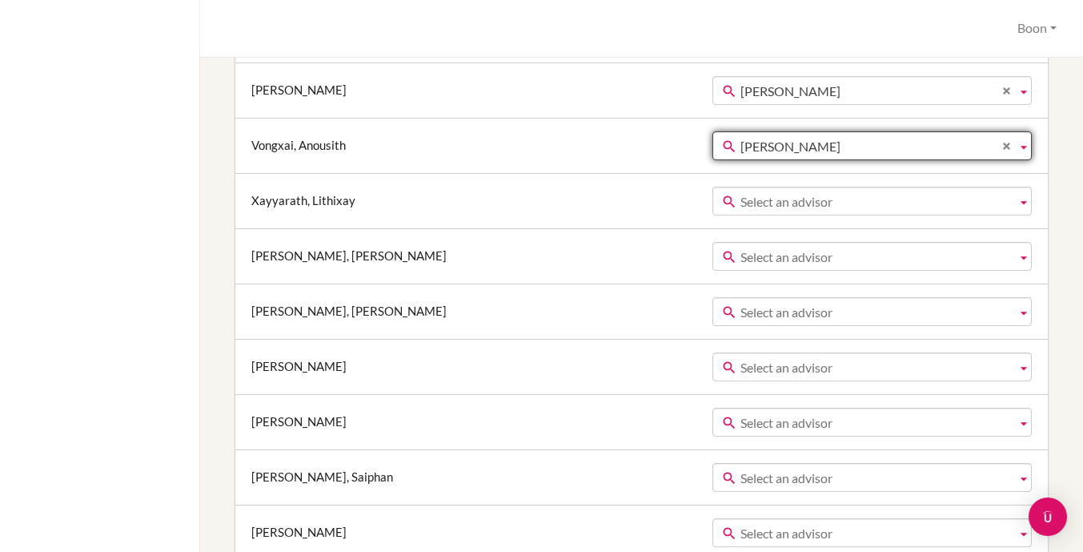
click at [748, 180] on td "(Archived) Archived Students Adam Knight Addie Thavisack Aiyana Paterson-Zinkan…" at bounding box center [877, 200] width 339 height 55
click at [748, 194] on span "Select an advisor" at bounding box center [875, 201] width 270 height 29
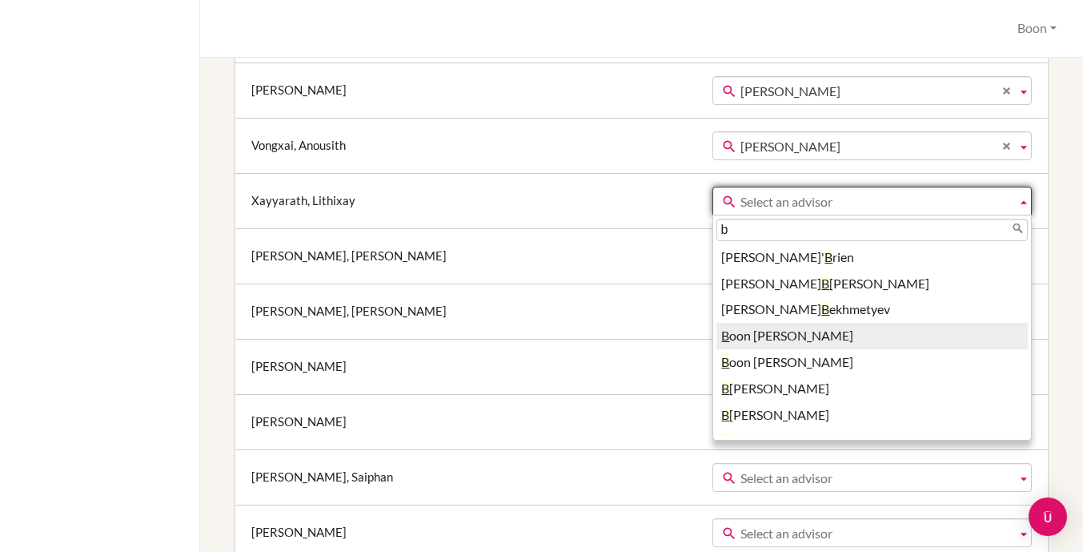
type input "b"
click at [716, 335] on li "B oon Khang" at bounding box center [871, 336] width 311 height 26
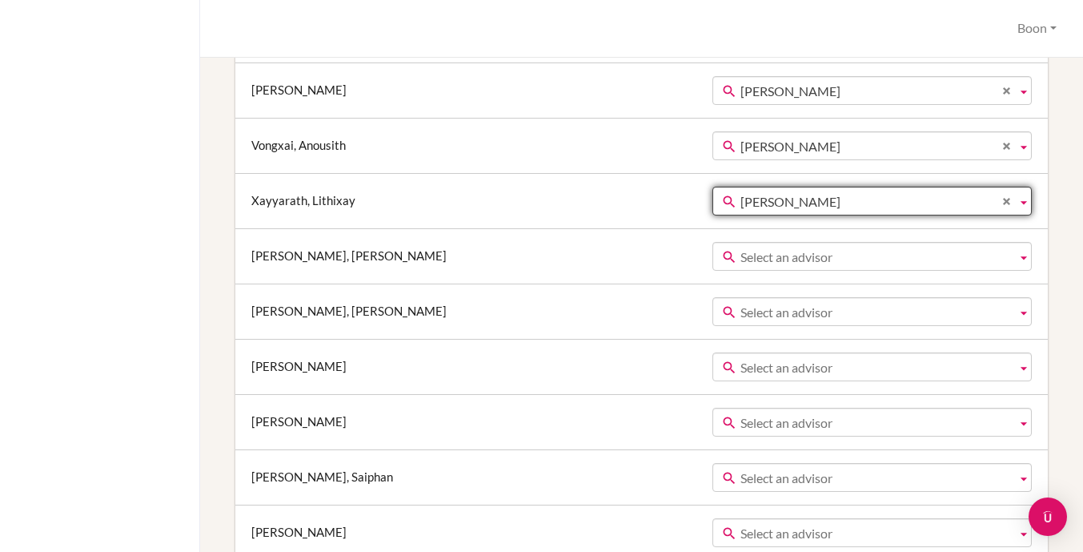
click at [740, 259] on span "Select an advisor" at bounding box center [875, 257] width 270 height 29
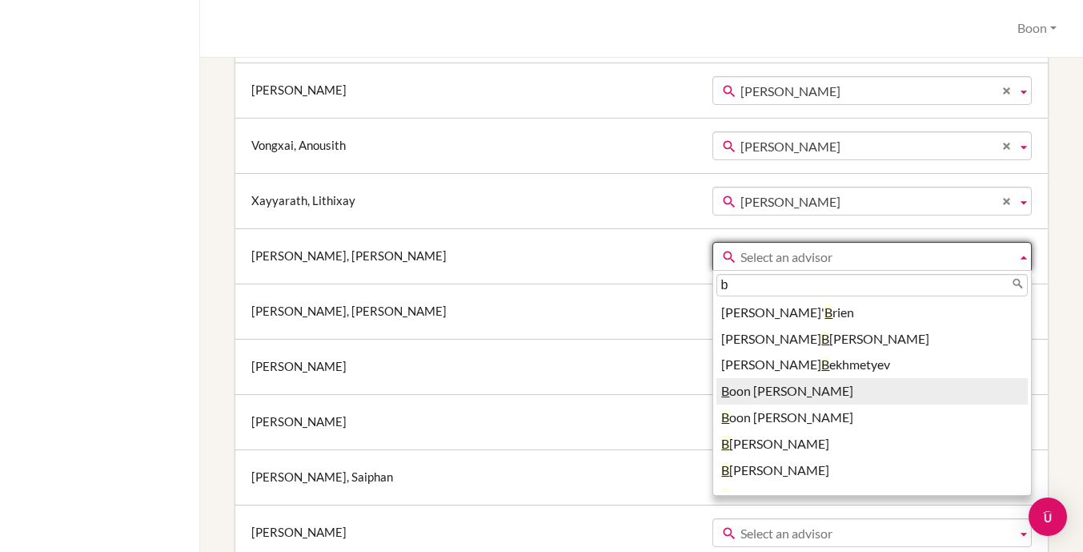
type input "b"
click at [716, 388] on li "B oon Khang" at bounding box center [871, 391] width 311 height 26
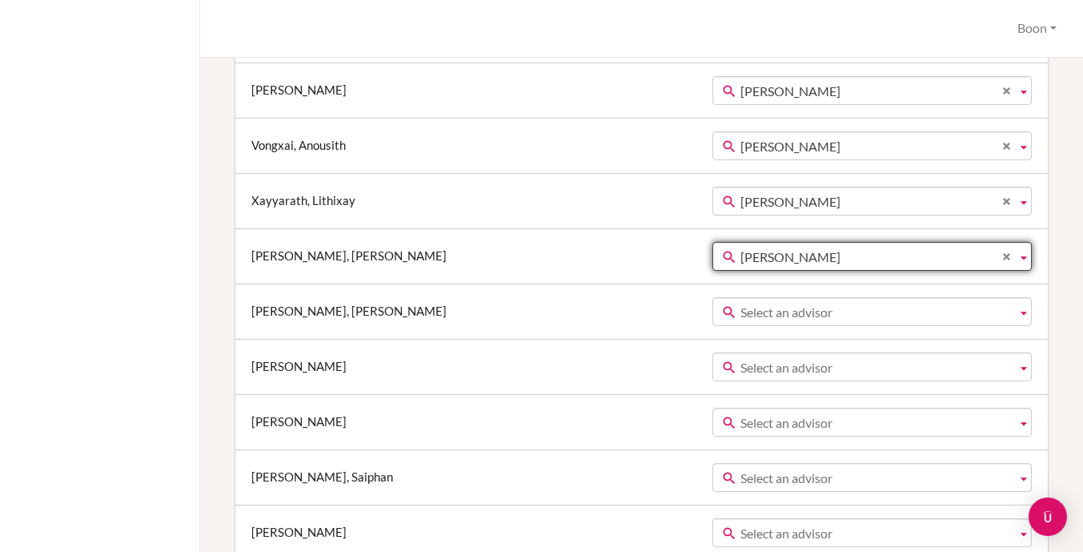
click at [740, 309] on span "Select an advisor" at bounding box center [875, 312] width 270 height 29
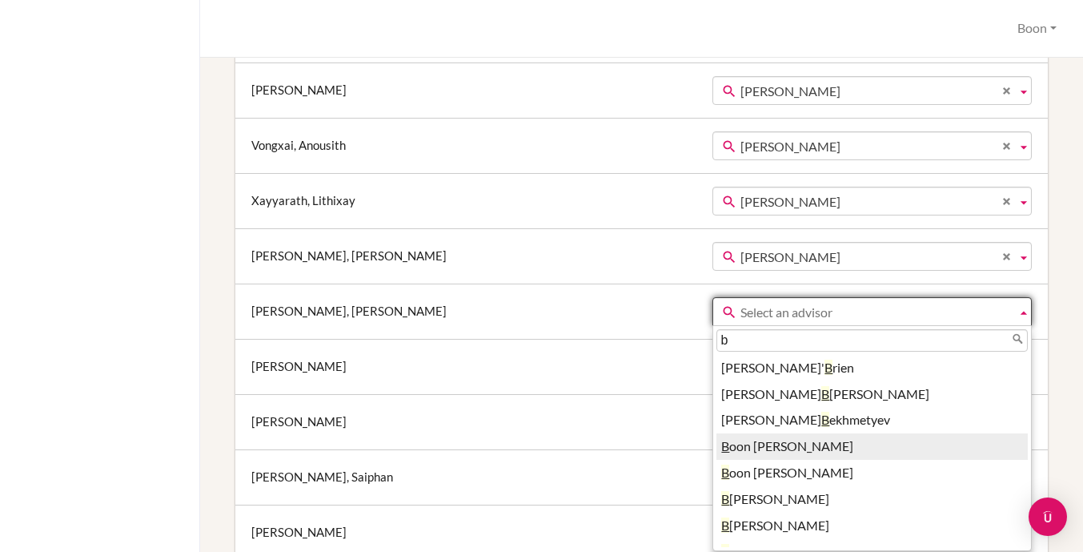
type input "b"
click at [716, 446] on li "B oon Khang" at bounding box center [871, 446] width 311 height 26
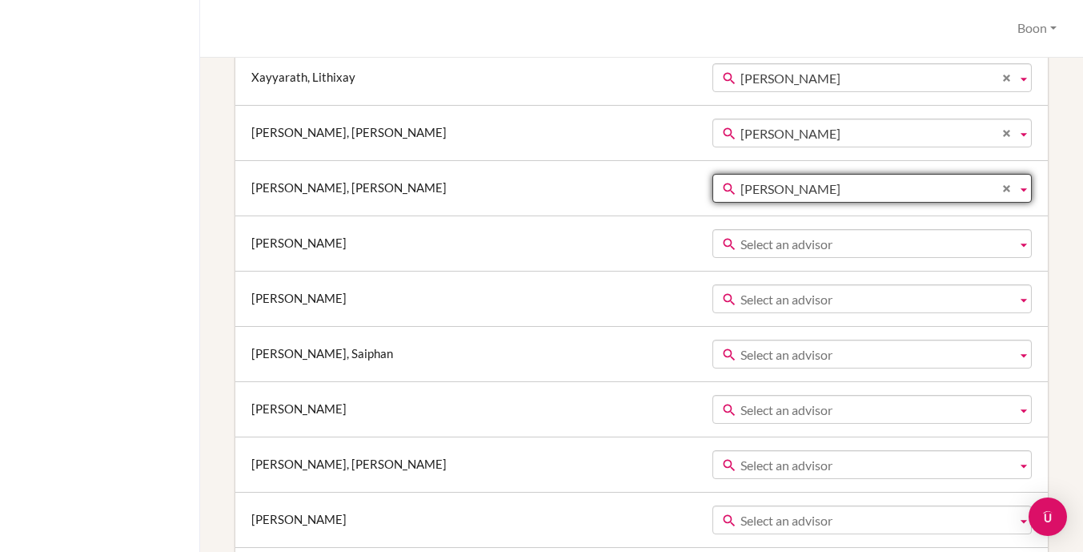
scroll to position [1121, 0]
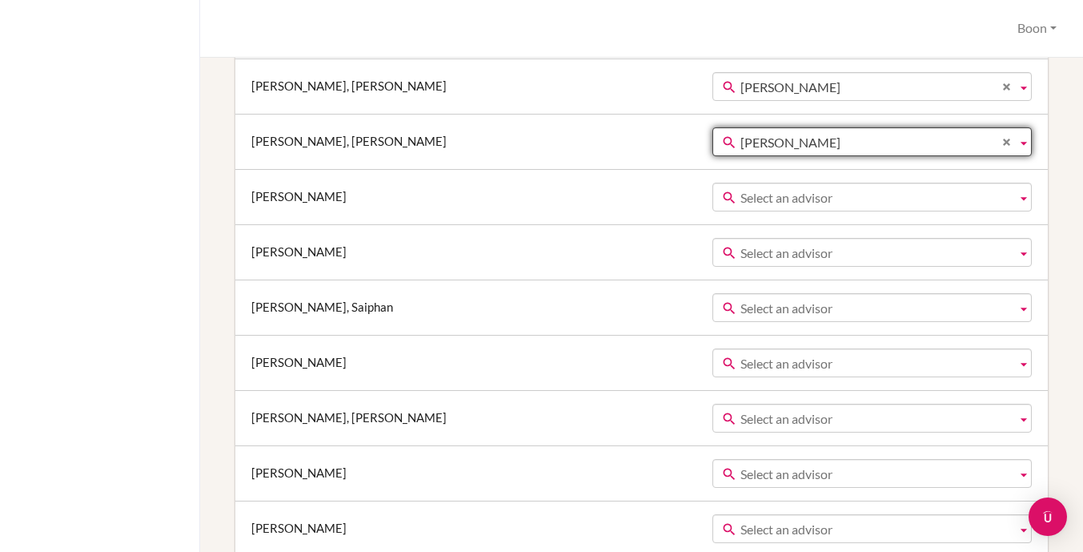
click at [740, 202] on span "Select an advisor" at bounding box center [875, 197] width 270 height 29
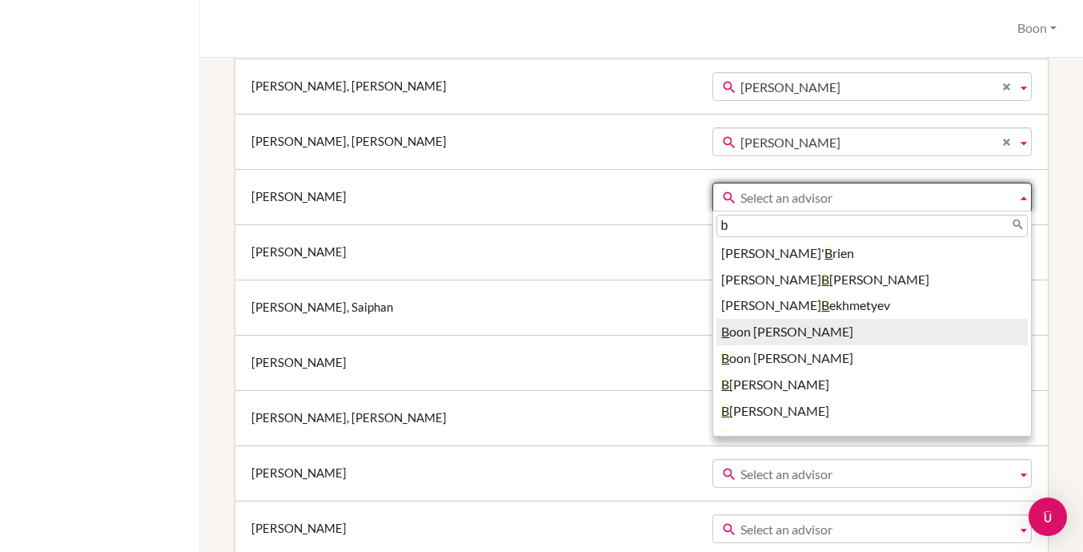
type input "b"
click at [716, 322] on li "B oon Khang" at bounding box center [871, 332] width 311 height 26
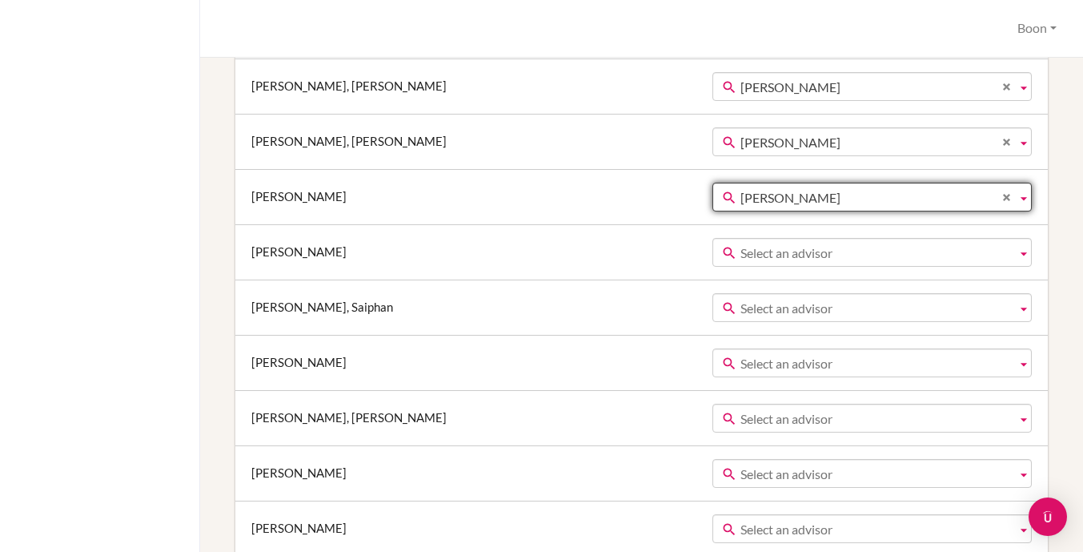
click at [740, 259] on span "Select an advisor" at bounding box center [875, 253] width 270 height 29
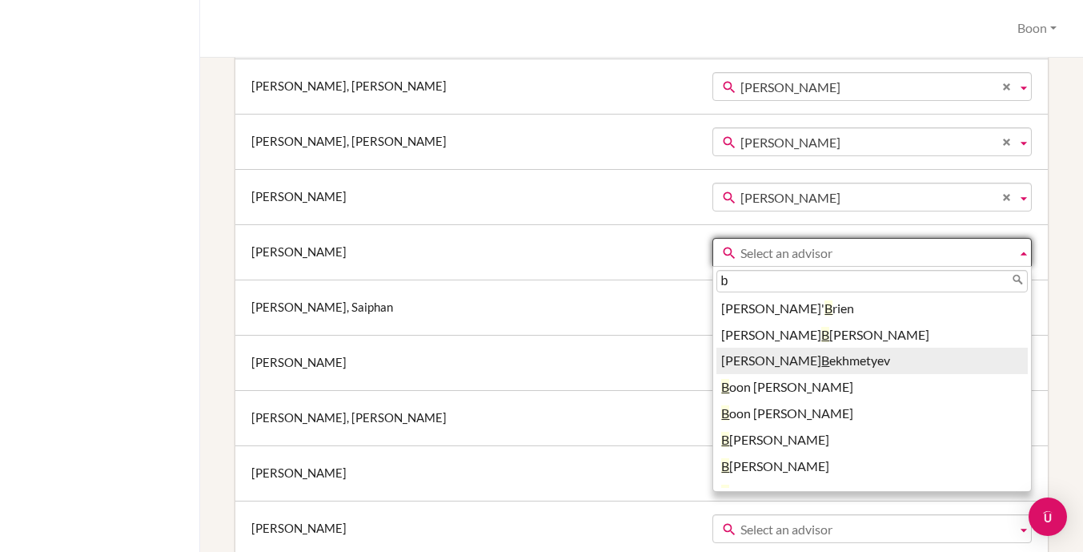
type input "b"
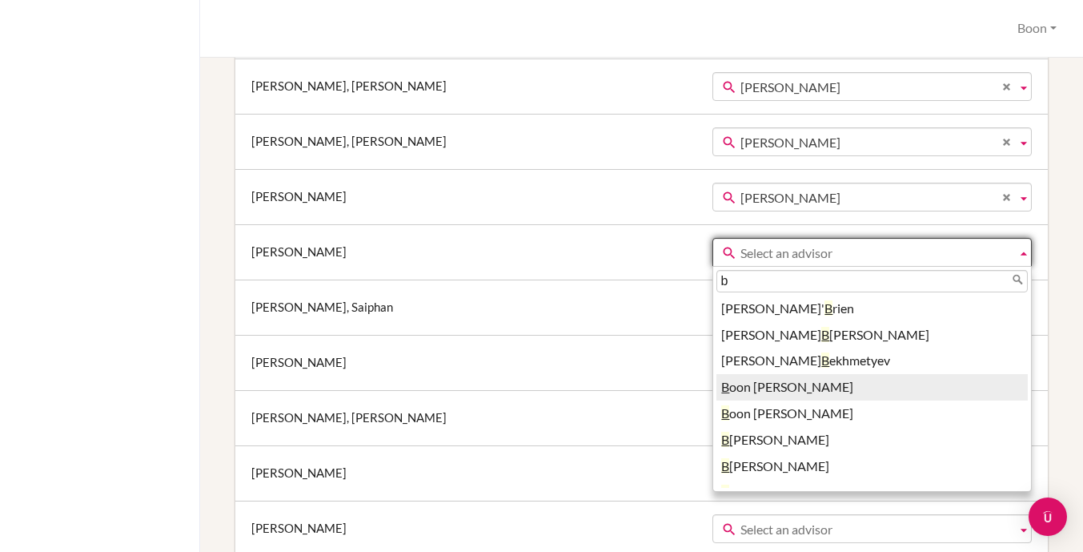
click at [716, 387] on li "B oon Khang" at bounding box center [871, 387] width 311 height 26
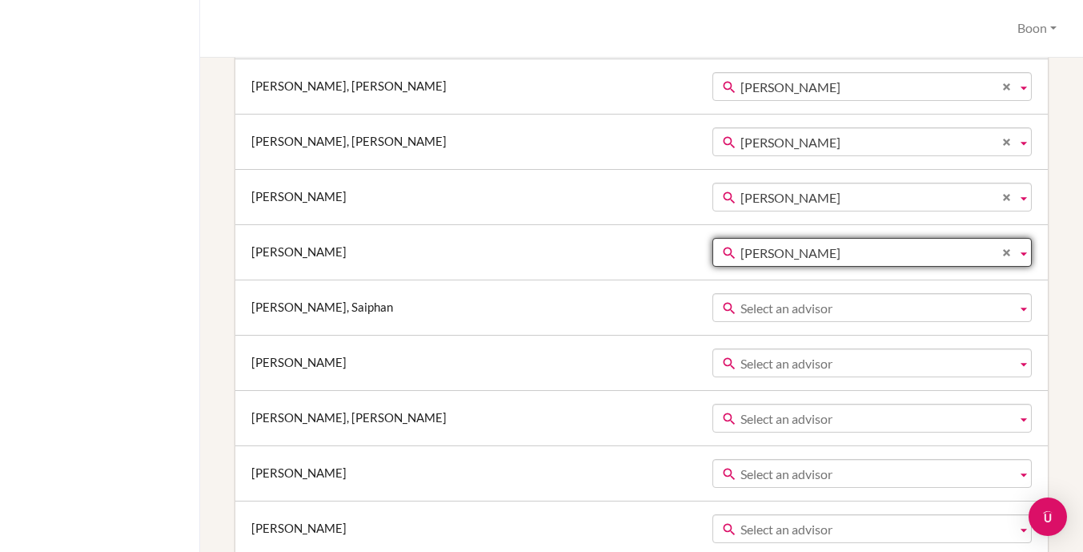
click at [740, 311] on span "Select an advisor" at bounding box center [875, 308] width 270 height 29
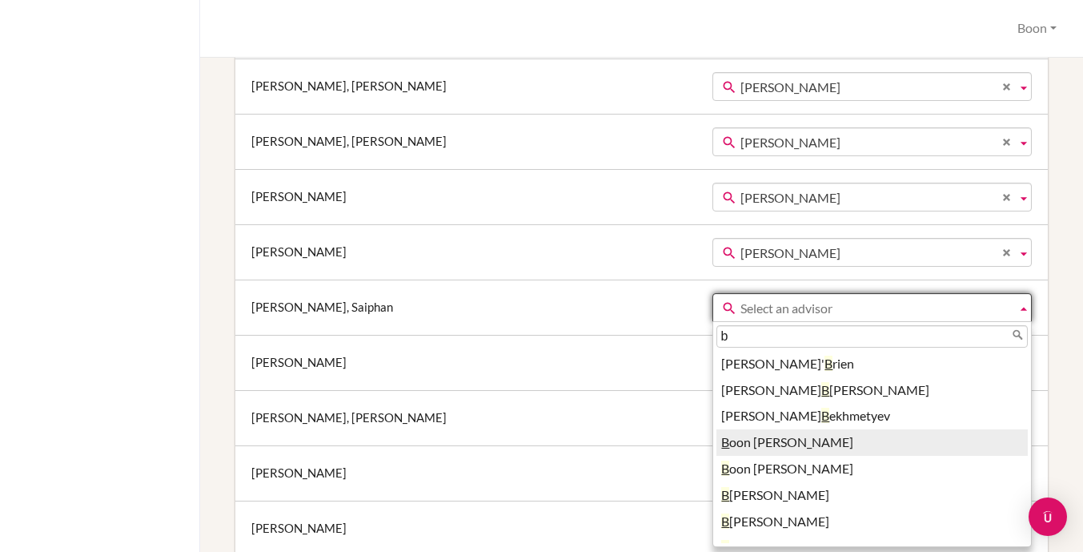
type input "b"
click at [716, 436] on li "B oon Khang" at bounding box center [871, 442] width 311 height 26
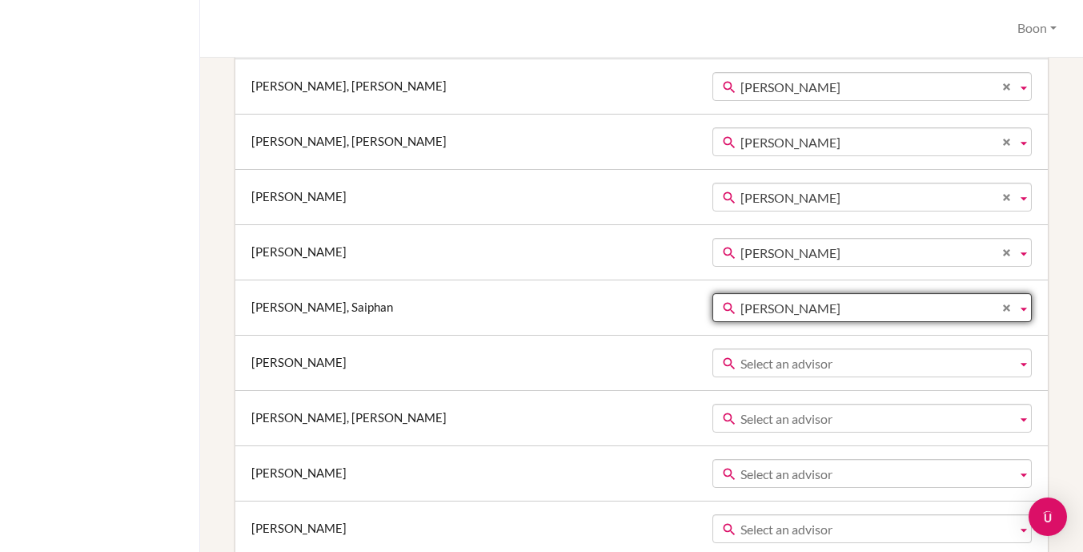
click at [740, 360] on span "Select an advisor" at bounding box center [875, 363] width 270 height 29
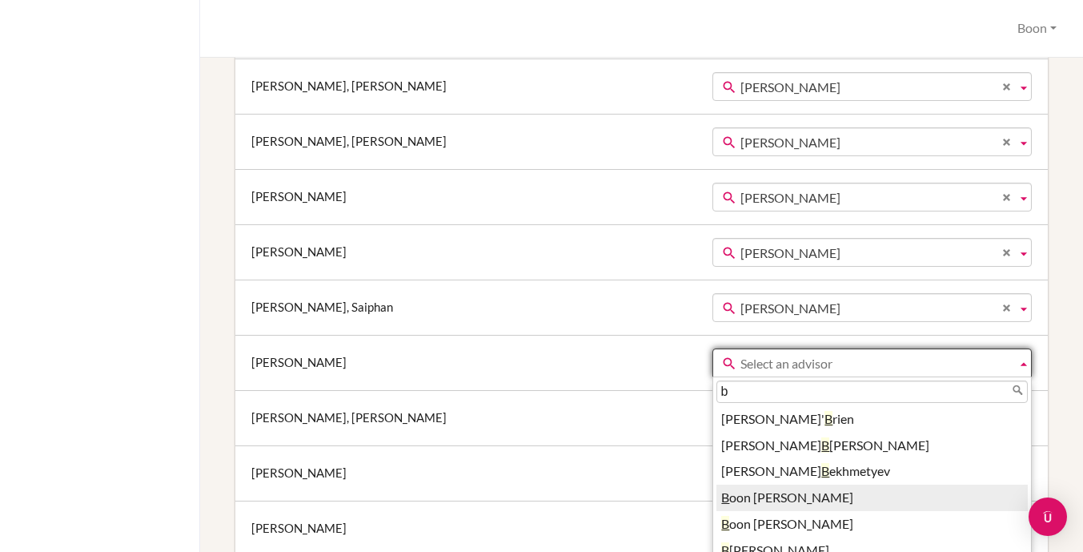
type input "b"
click at [716, 497] on li "B oon Khang" at bounding box center [871, 497] width 311 height 26
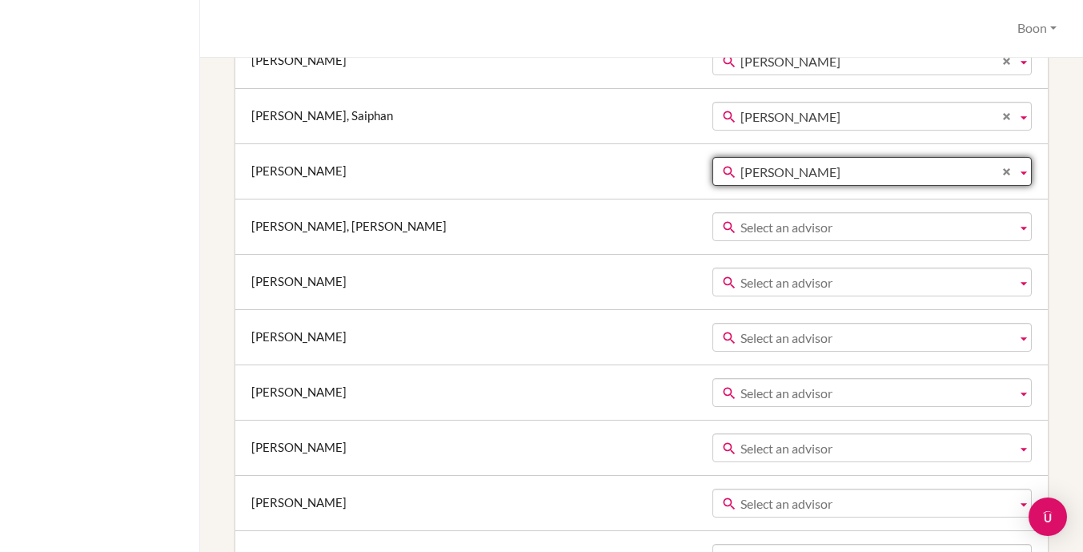
scroll to position [1339, 0]
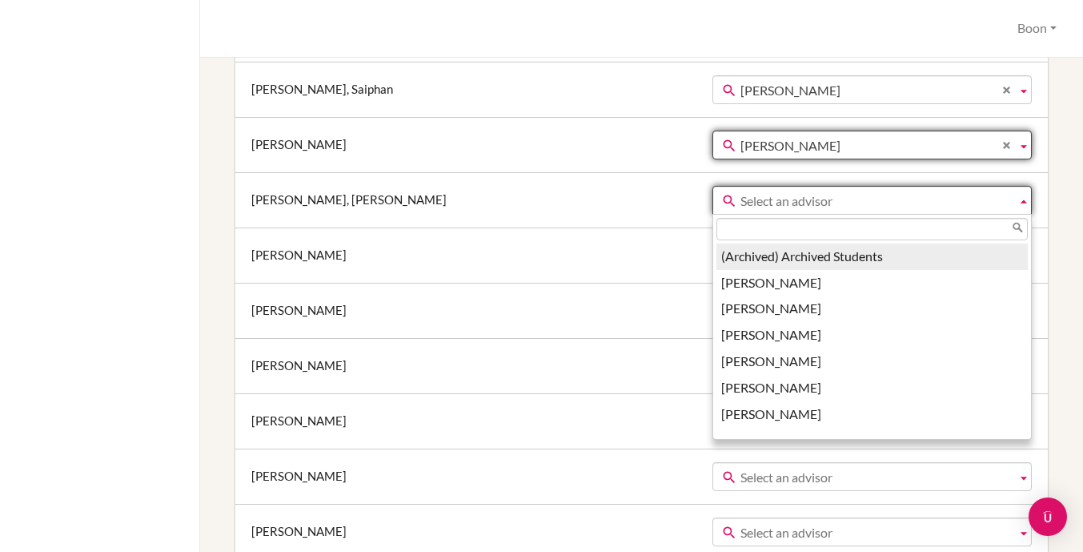
click at [740, 201] on span "Select an advisor" at bounding box center [875, 201] width 270 height 29
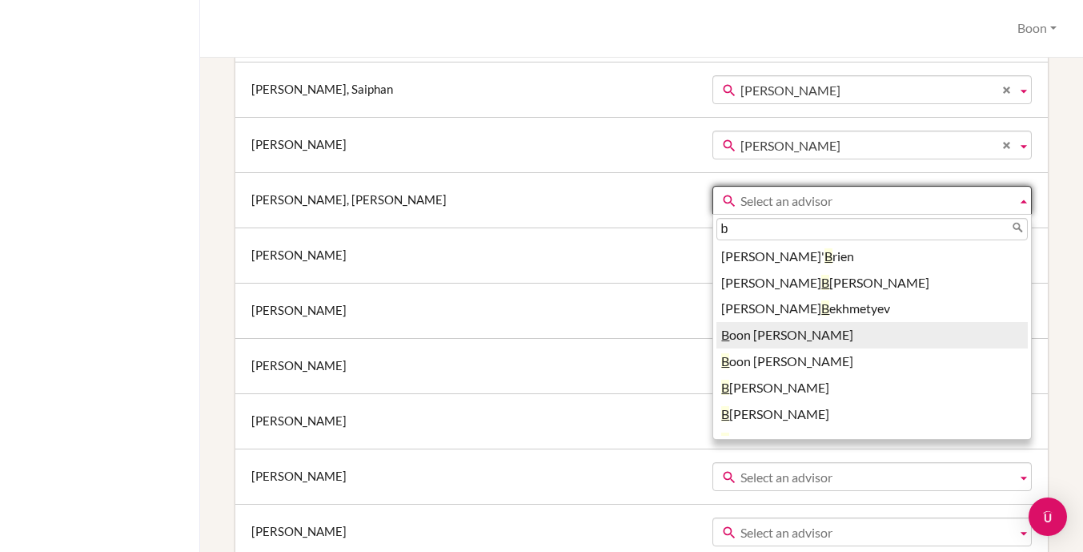
type input "b"
click at [716, 331] on li "B oon Khang" at bounding box center [871, 335] width 311 height 26
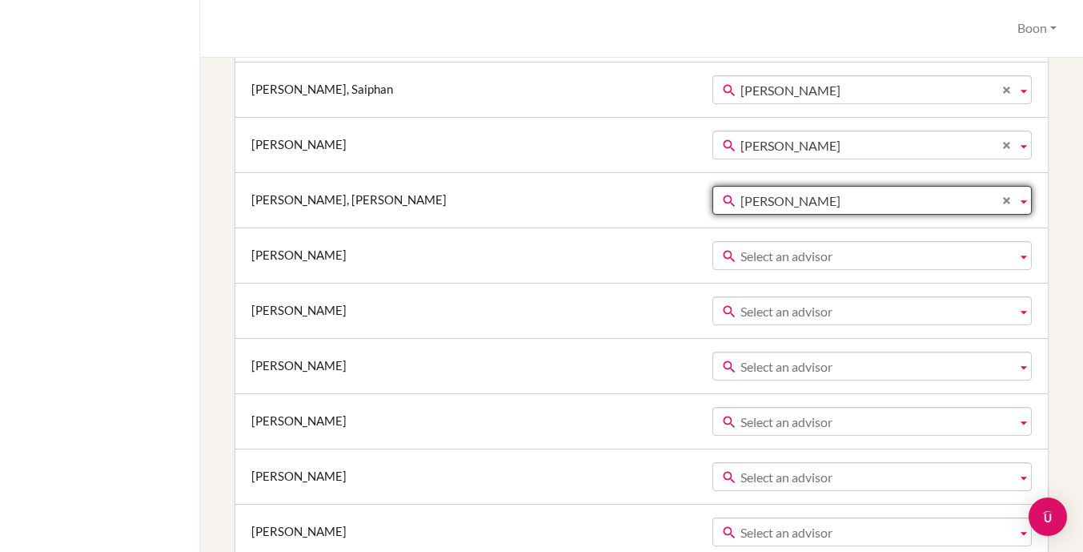
click at [740, 257] on span "Select an advisor" at bounding box center [875, 256] width 270 height 29
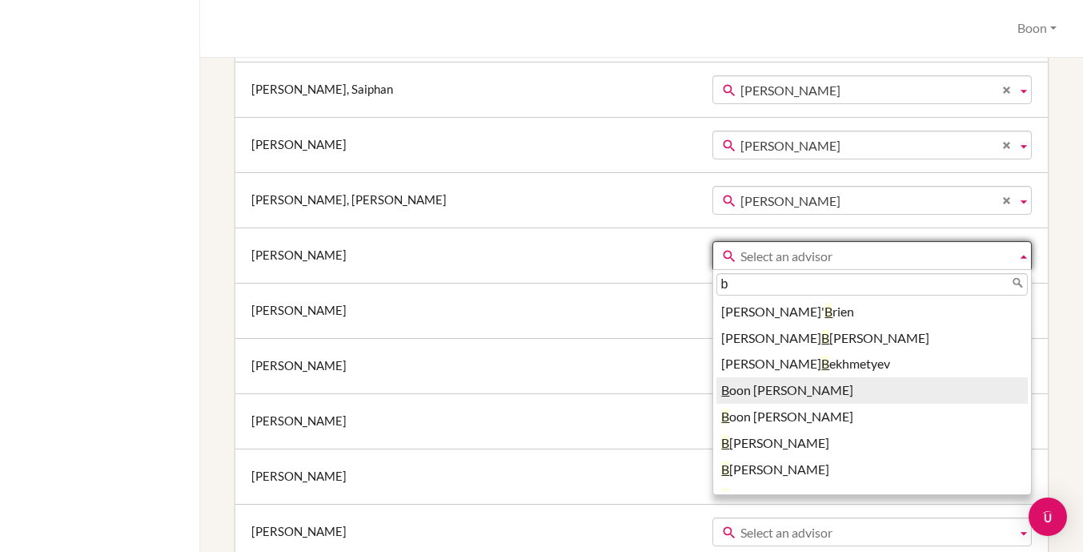
type input "b"
click at [716, 391] on li "B oon Khang" at bounding box center [871, 390] width 311 height 26
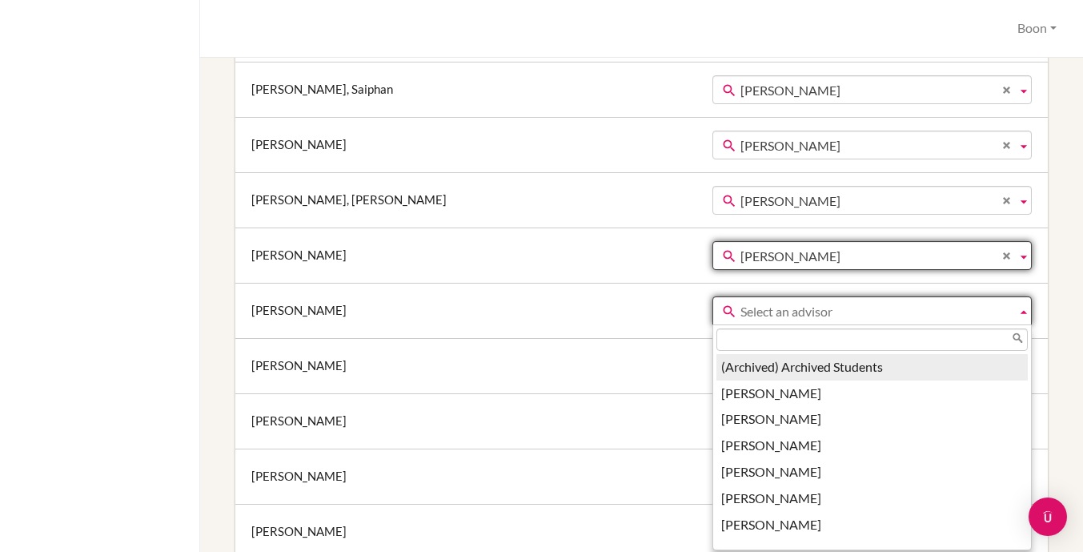
click at [740, 311] on span "Select an advisor" at bounding box center [875, 311] width 270 height 29
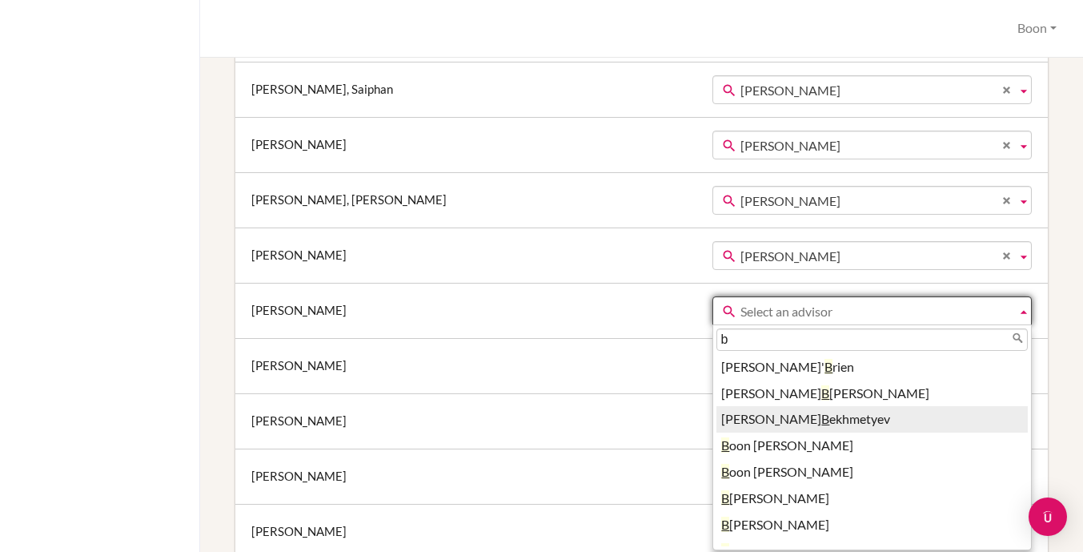
type input "b"
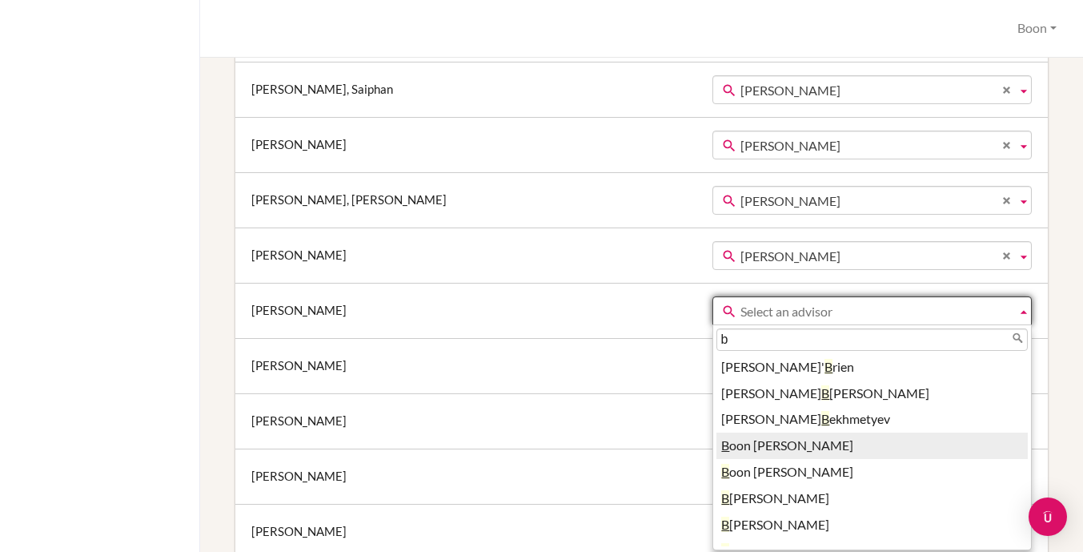
click at [716, 435] on li "B oon Khang" at bounding box center [871, 445] width 311 height 26
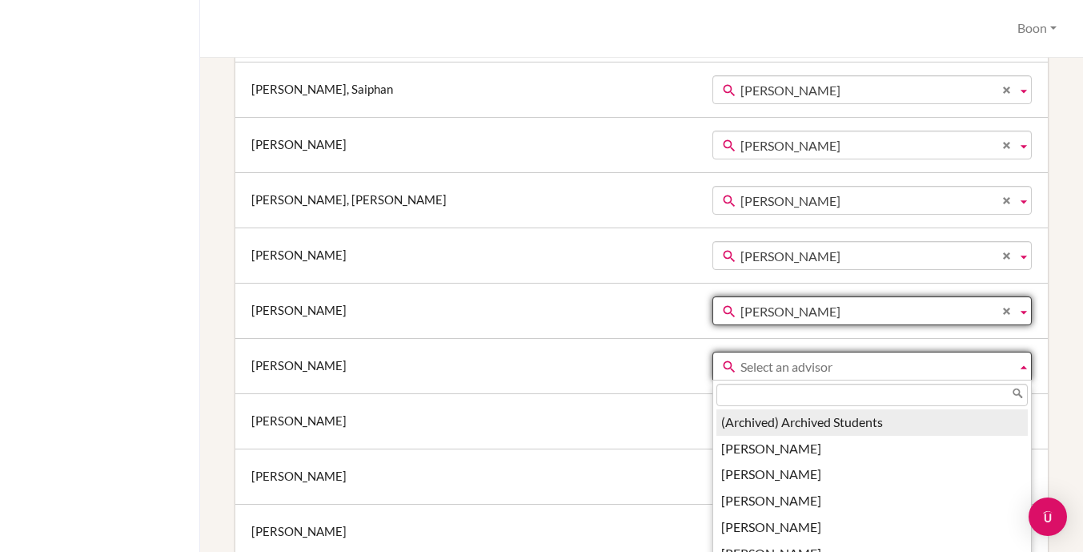
click at [740, 370] on span "Select an advisor" at bounding box center [875, 366] width 270 height 29
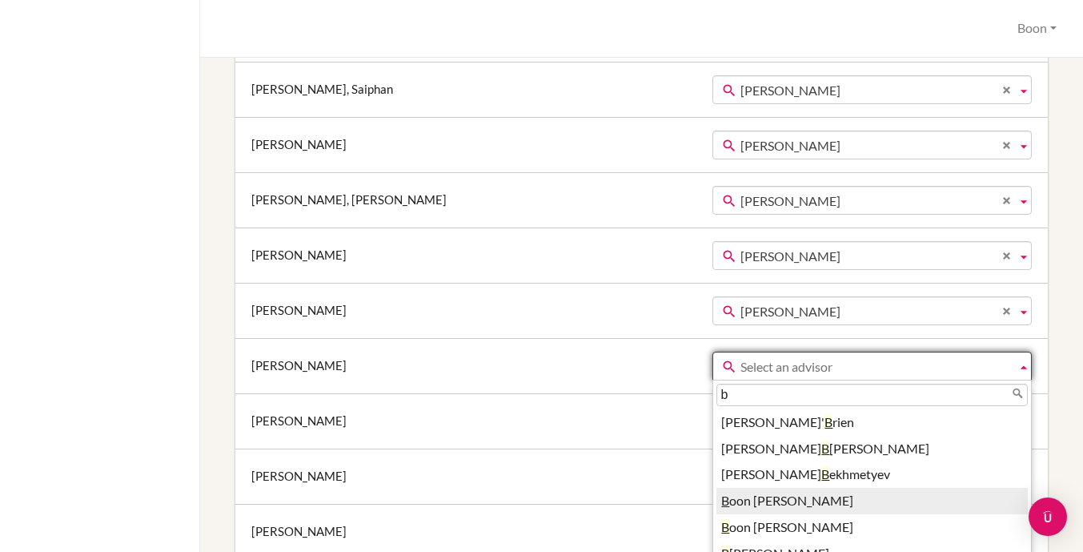
type input "b"
click at [716, 497] on li "B oon Khang" at bounding box center [871, 501] width 311 height 26
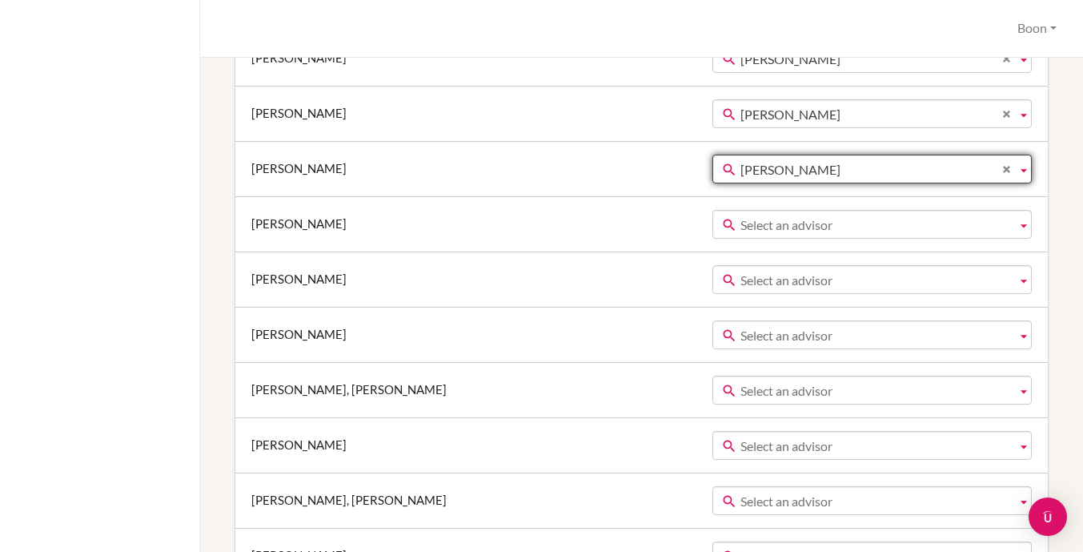
scroll to position [1556, 0]
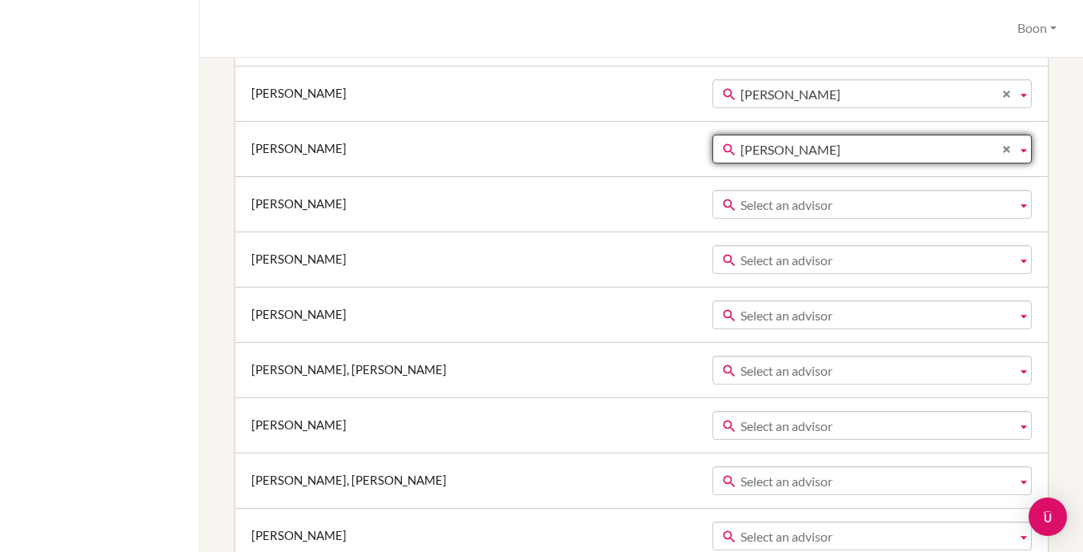
click at [740, 206] on span "Select an advisor" at bounding box center [875, 205] width 270 height 29
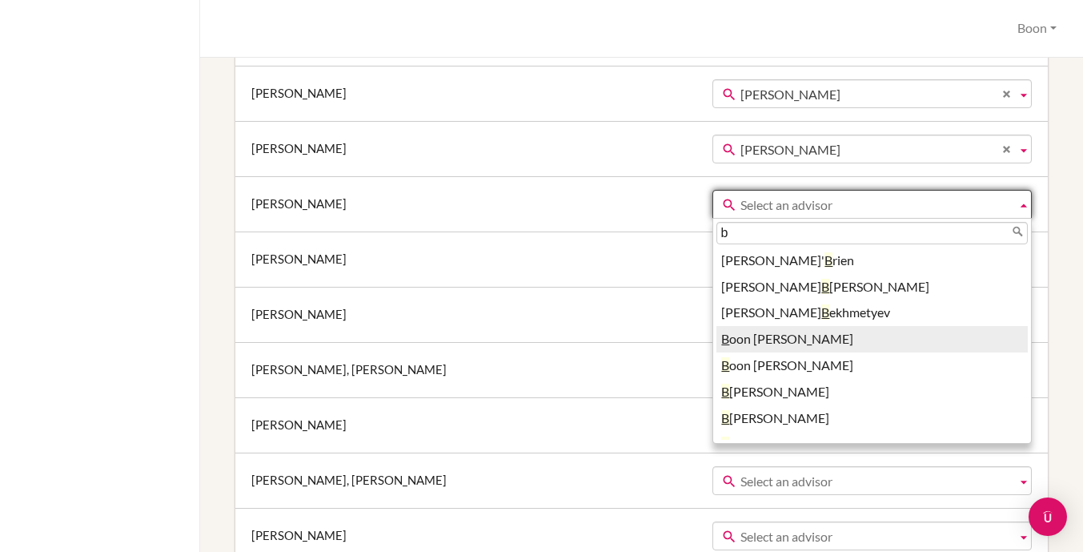
type input "b"
click at [716, 337] on li "B oon Khang" at bounding box center [871, 339] width 311 height 26
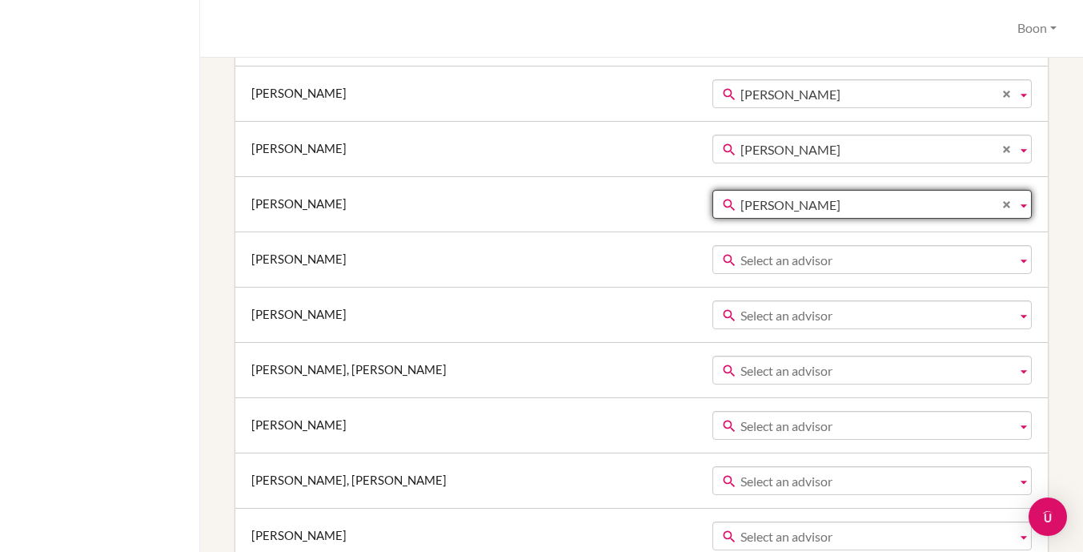
click at [740, 260] on span "Select an advisor" at bounding box center [875, 260] width 270 height 29
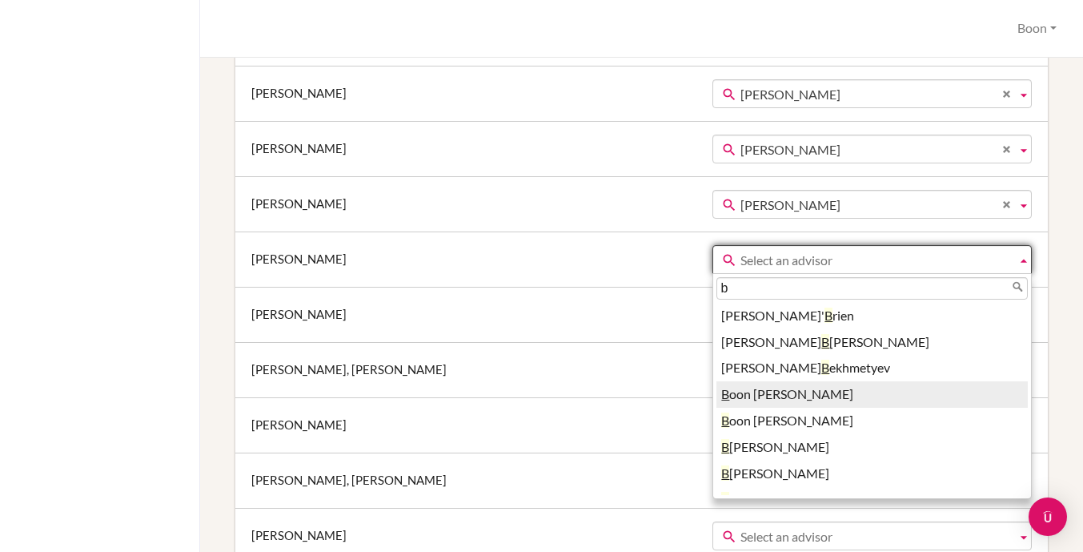
type input "b"
click at [716, 393] on li "B oon Khang" at bounding box center [871, 394] width 311 height 26
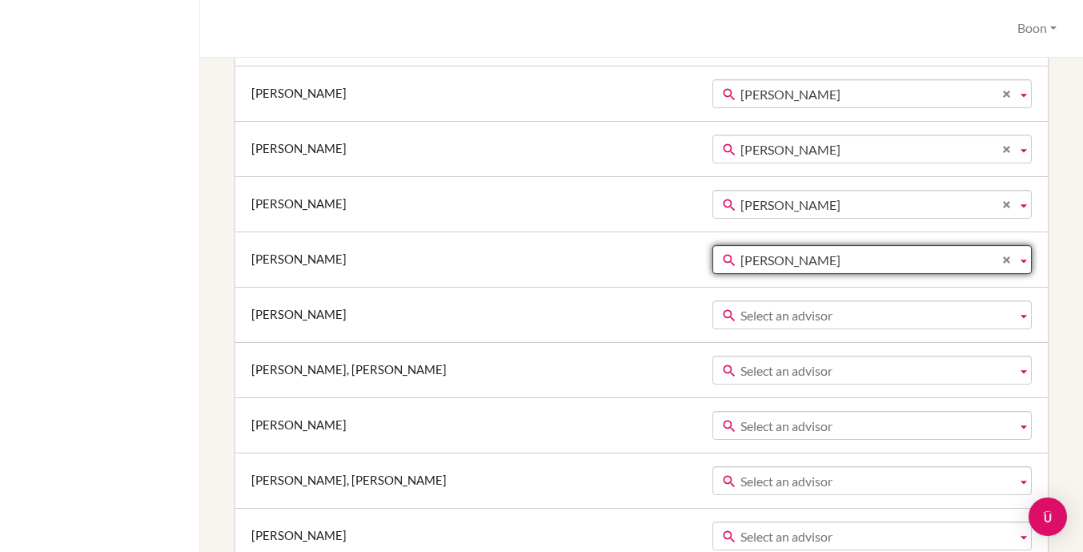
click at [740, 311] on span "Select an advisor" at bounding box center [875, 315] width 270 height 29
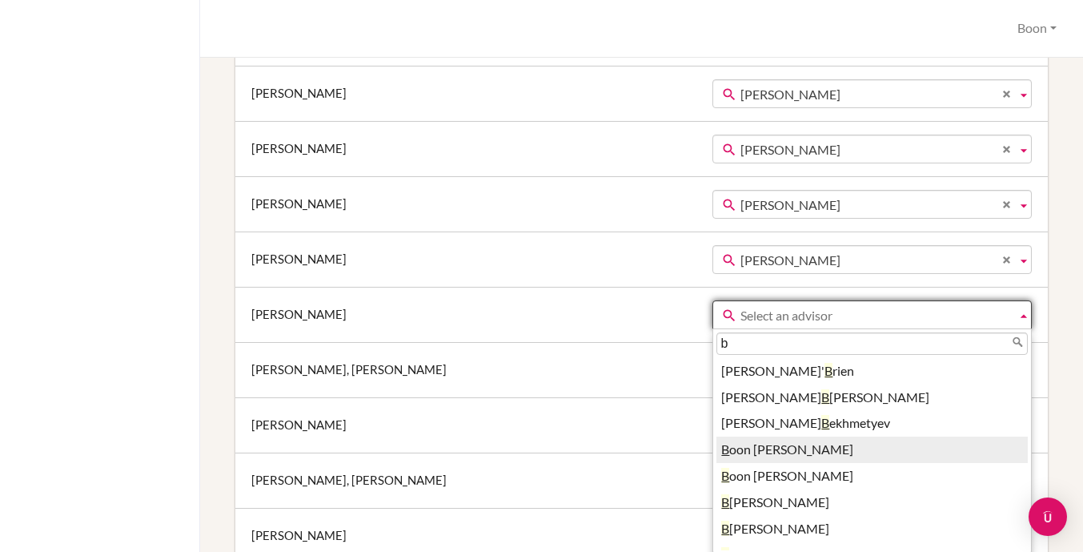
type input "b"
click at [716, 447] on li "B oon Khang" at bounding box center [871, 449] width 311 height 26
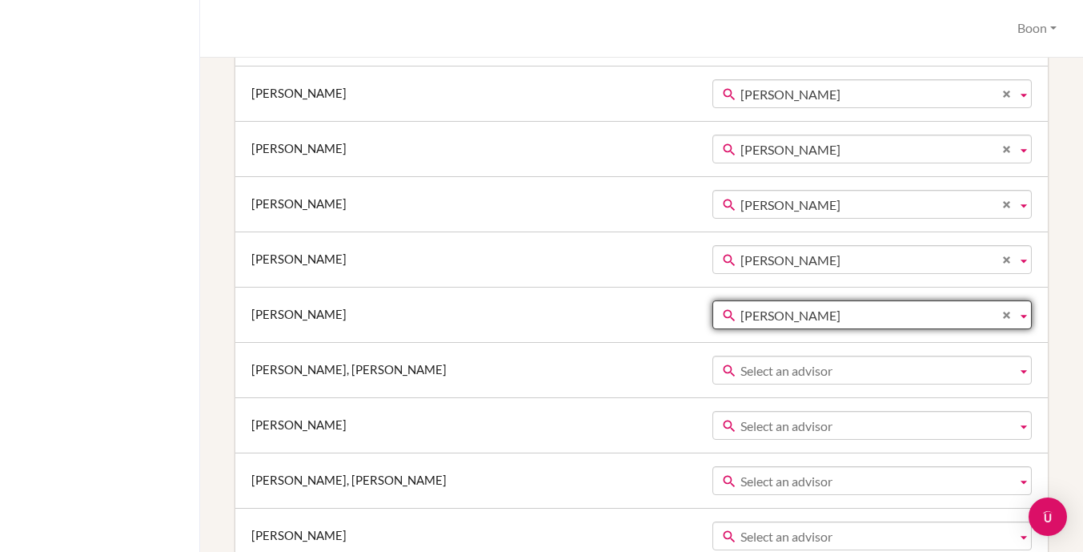
click at [740, 372] on span "Select an advisor" at bounding box center [875, 370] width 270 height 29
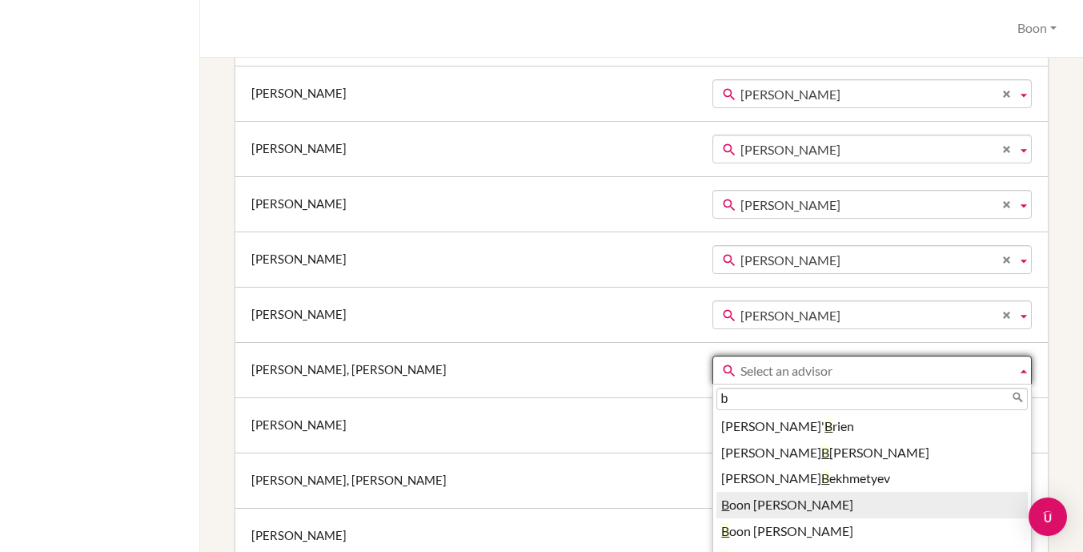
type input "b"
click at [716, 500] on li "B oon Khang" at bounding box center [871, 505] width 311 height 26
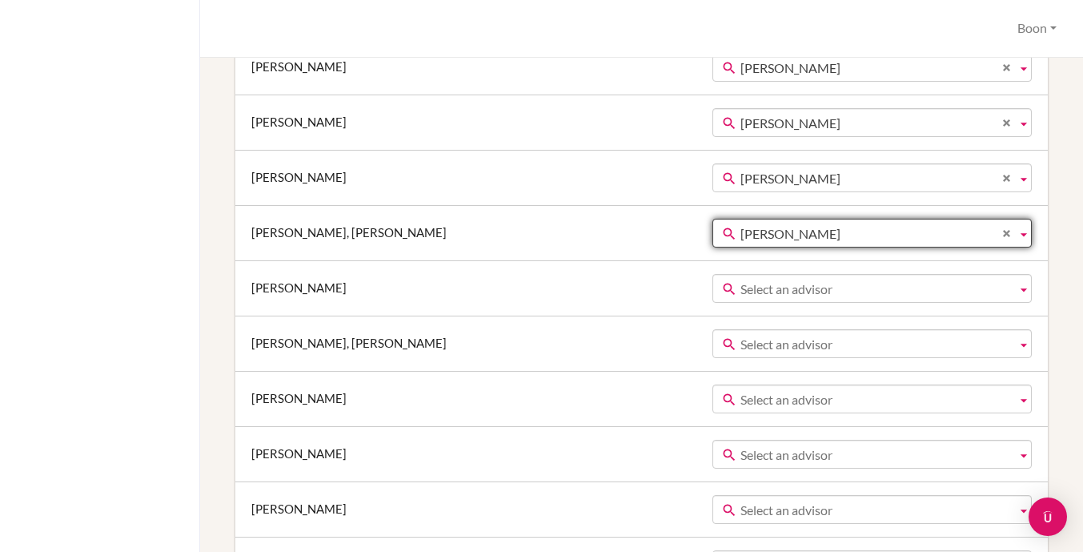
scroll to position [1759, 0]
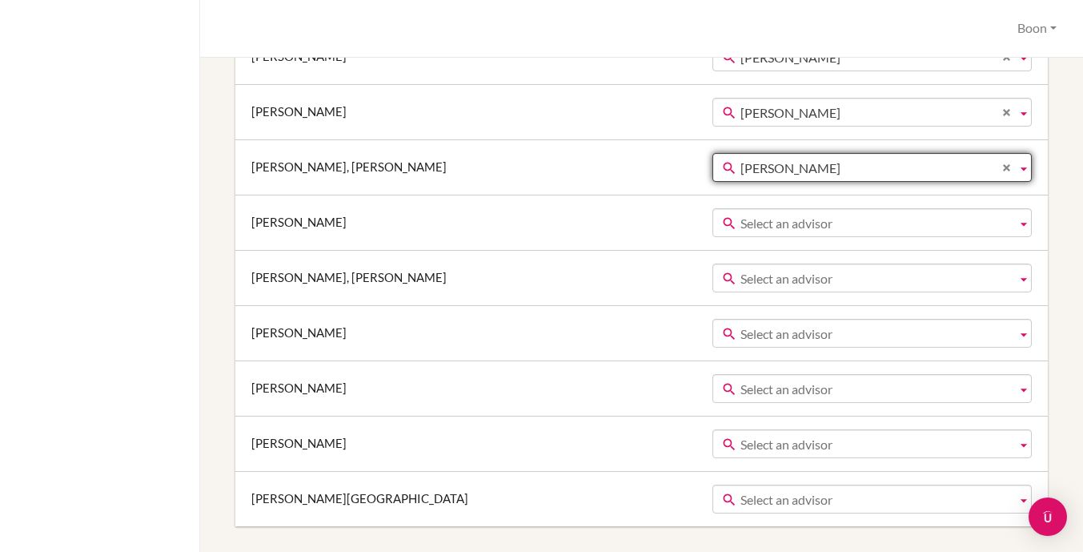
click at [740, 222] on span "Select an advisor" at bounding box center [875, 223] width 270 height 29
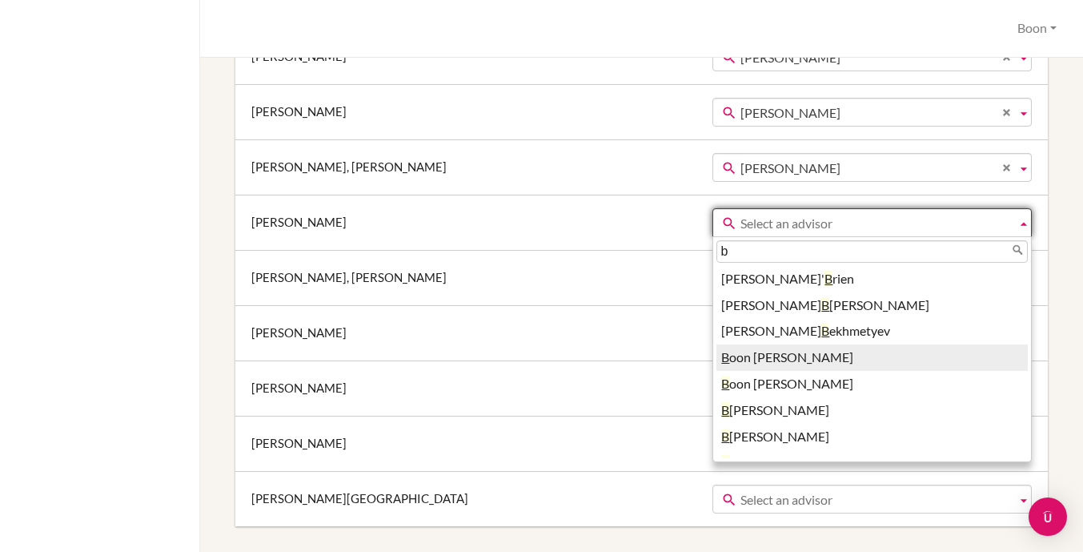
type input "b"
click at [716, 353] on li "B oon Khang" at bounding box center [871, 357] width 311 height 26
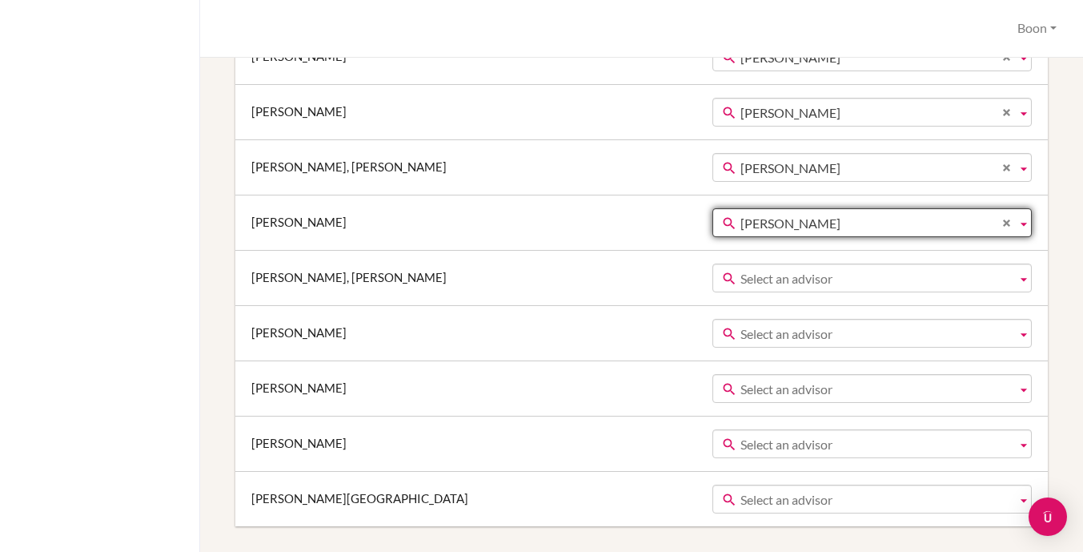
click at [740, 276] on span "Select an advisor" at bounding box center [875, 278] width 270 height 29
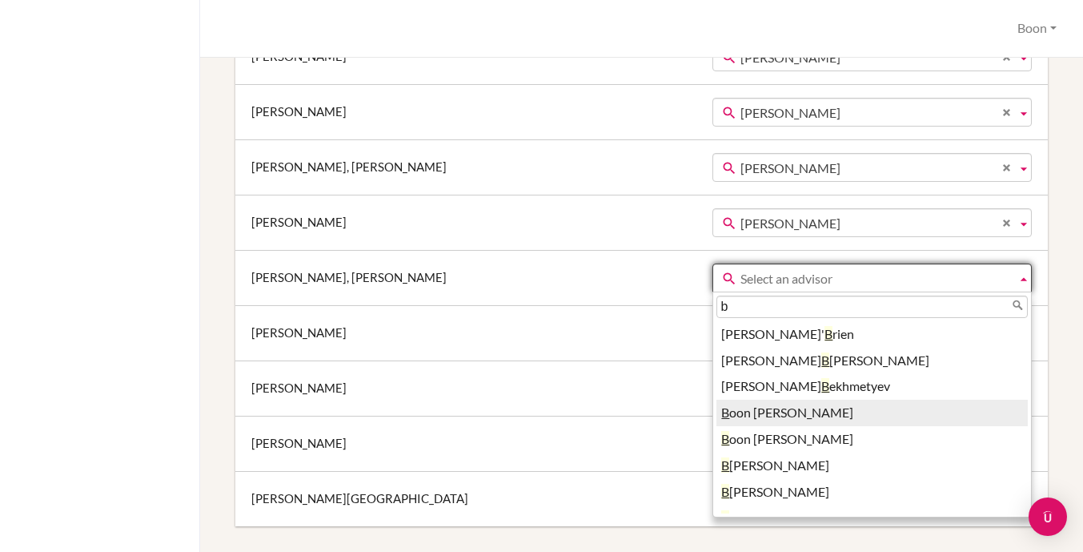
type input "b"
click at [716, 419] on li "B oon Khang" at bounding box center [871, 412] width 311 height 26
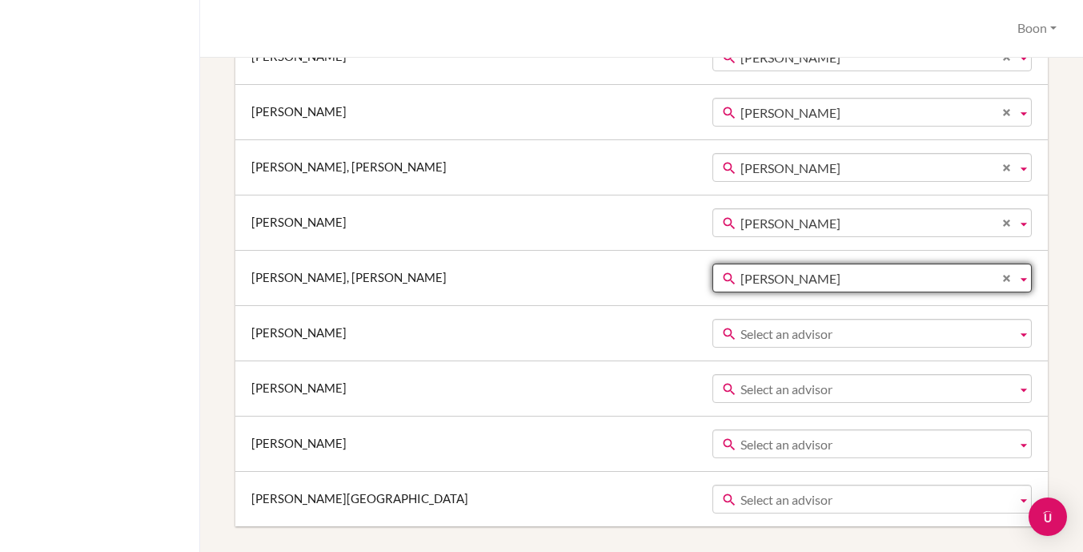
click at [740, 334] on span "Select an advisor" at bounding box center [875, 333] width 270 height 29
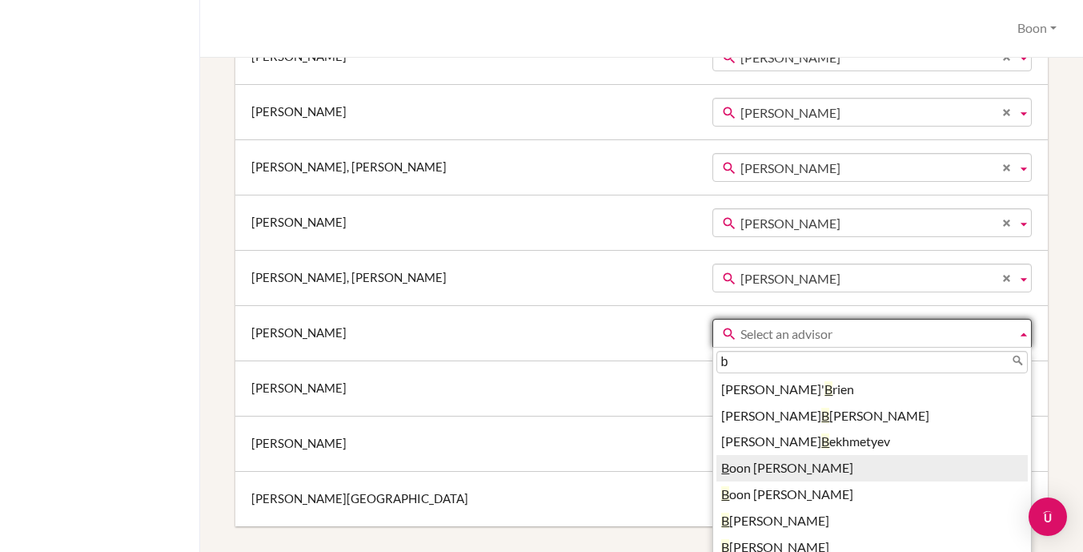
type input "b"
click at [716, 462] on li "B oon Khang" at bounding box center [871, 468] width 311 height 26
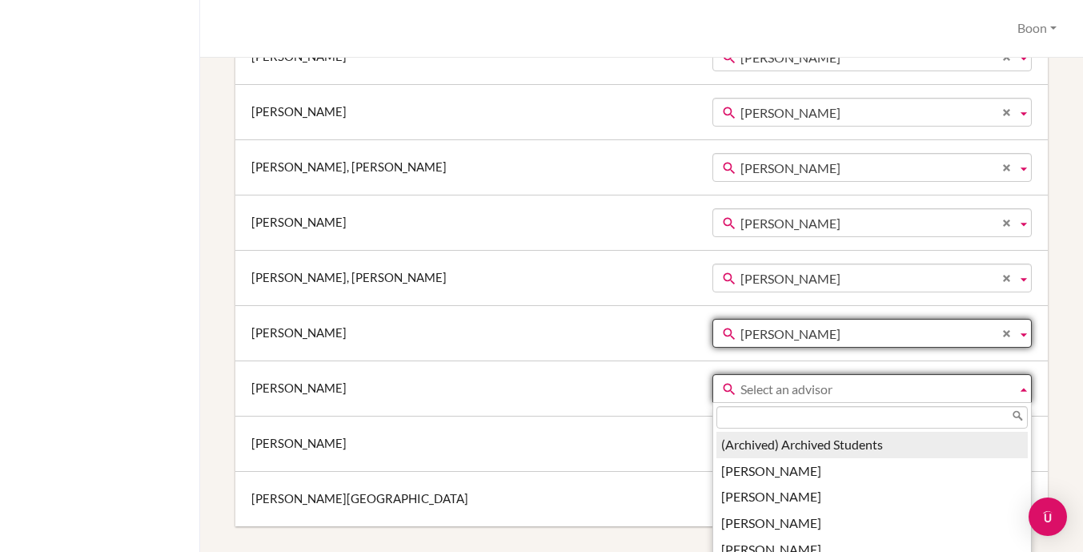
click at [740, 387] on span "Select an advisor" at bounding box center [875, 389] width 270 height 29
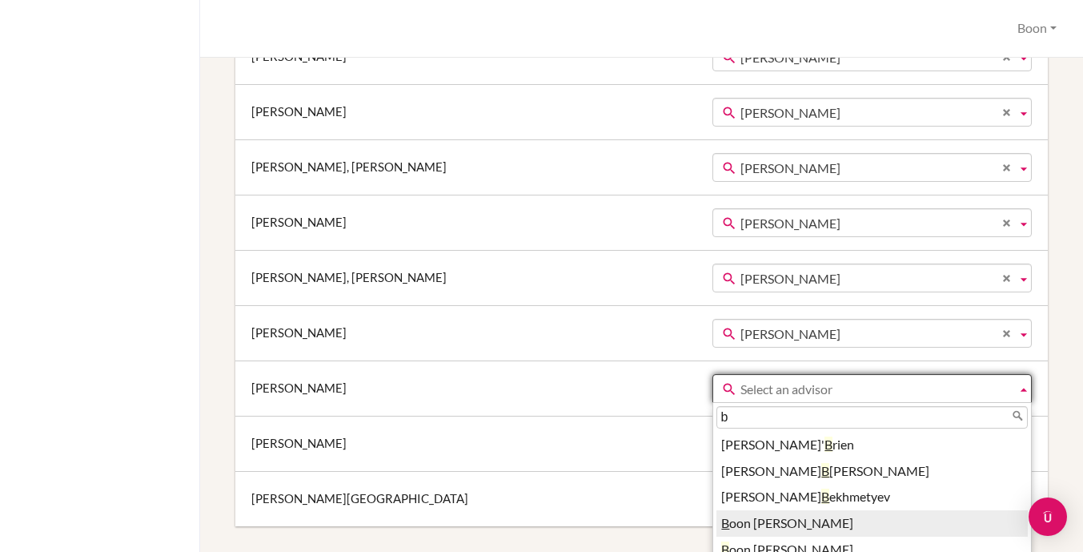
type input "b"
click at [716, 522] on li "B oon Khang" at bounding box center [871, 523] width 311 height 26
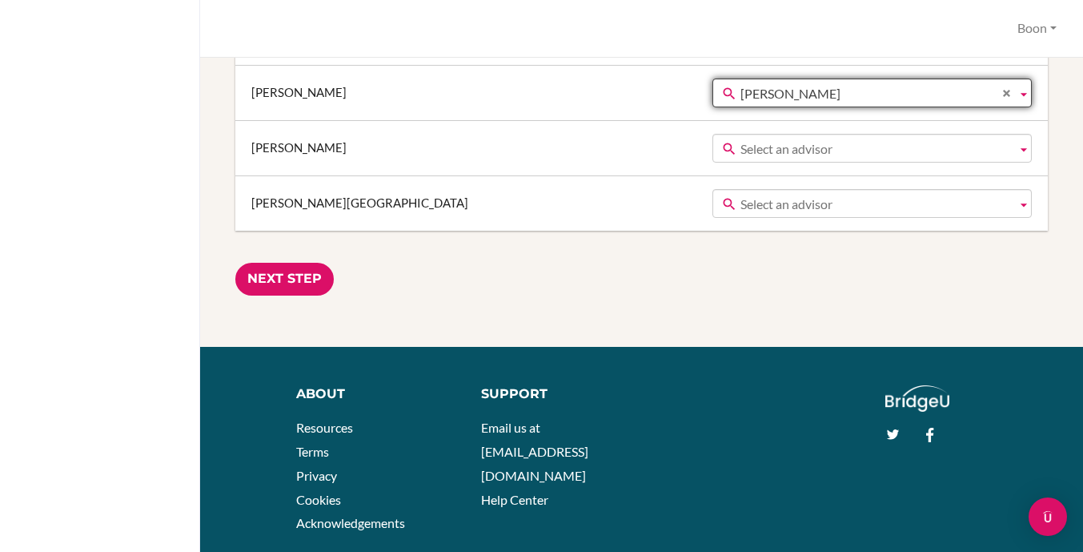
scroll to position [2092, 0]
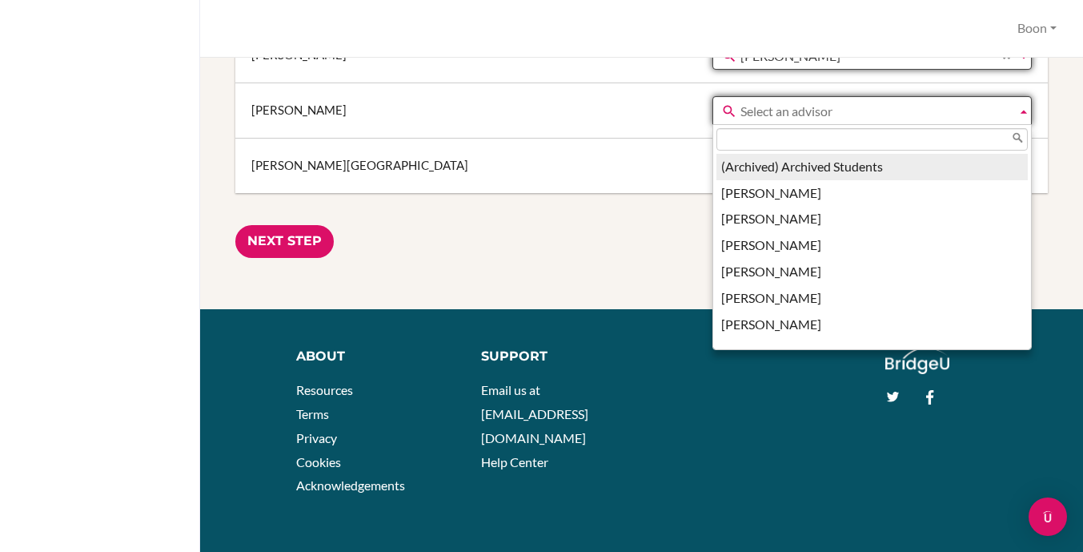
click at [740, 114] on span "Select an advisor" at bounding box center [875, 111] width 270 height 29
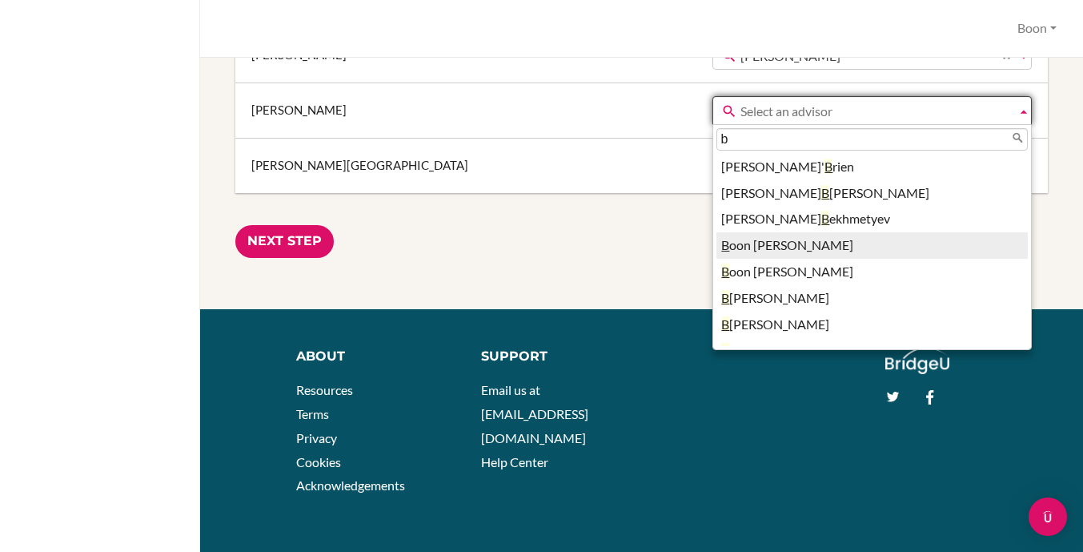
type input "b"
click at [716, 245] on li "B oon Khang" at bounding box center [871, 245] width 311 height 26
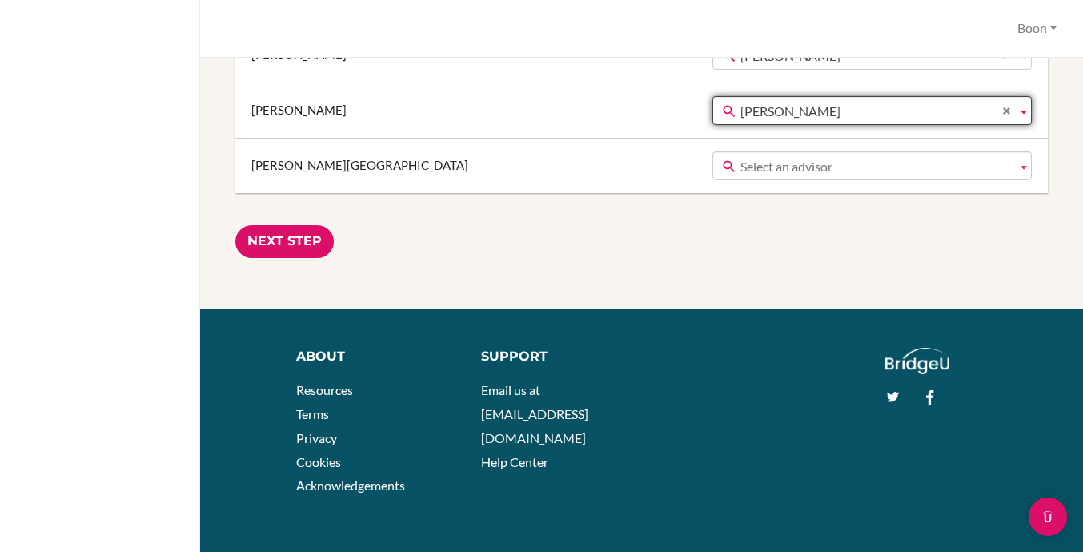
click at [740, 163] on span "Select an advisor" at bounding box center [875, 166] width 270 height 29
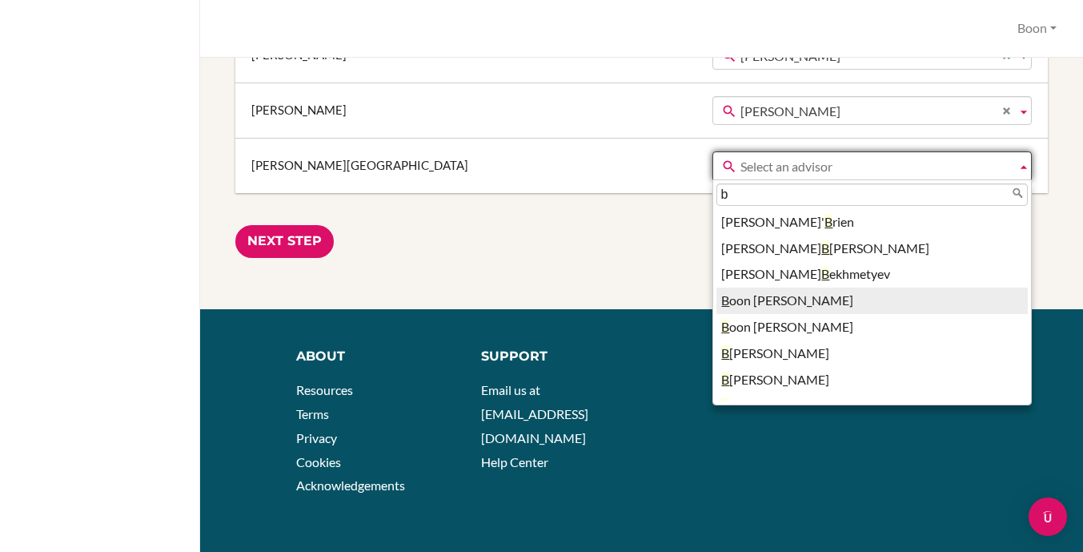
type input "b"
click at [716, 301] on li "B oon Khang" at bounding box center [871, 300] width 311 height 26
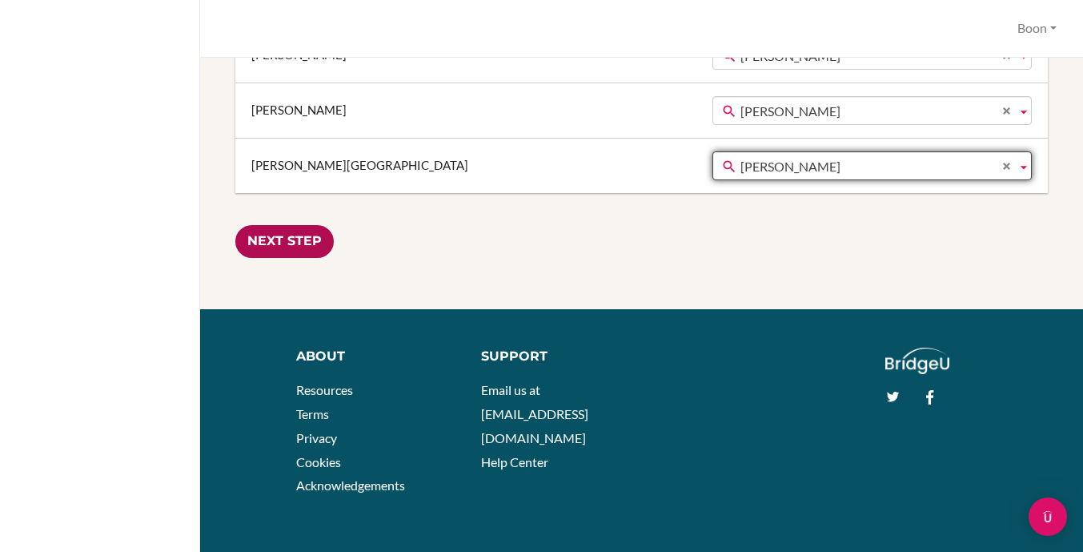
click at [308, 238] on input "Next Step" at bounding box center [284, 241] width 98 height 33
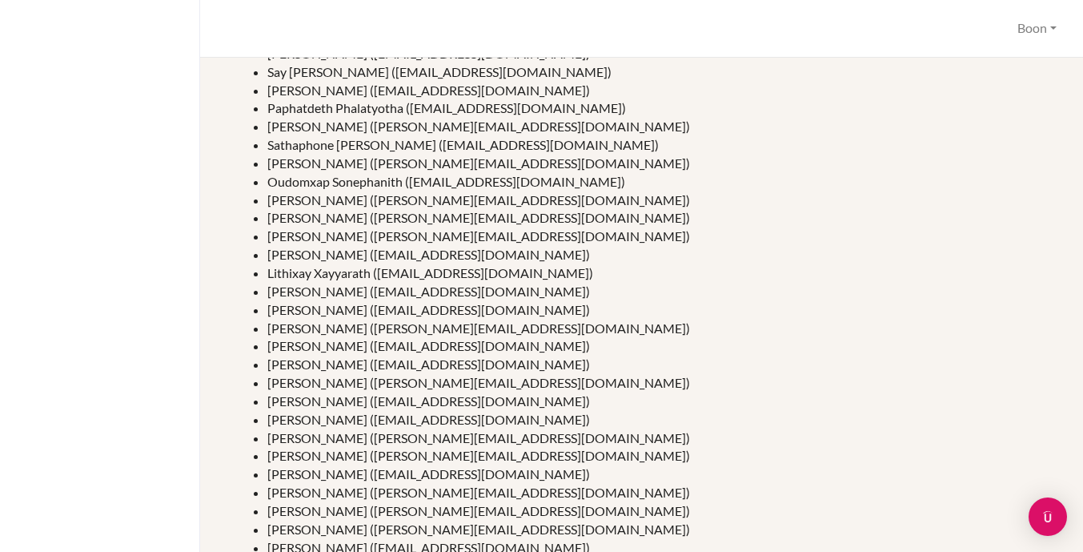
scroll to position [717, 0]
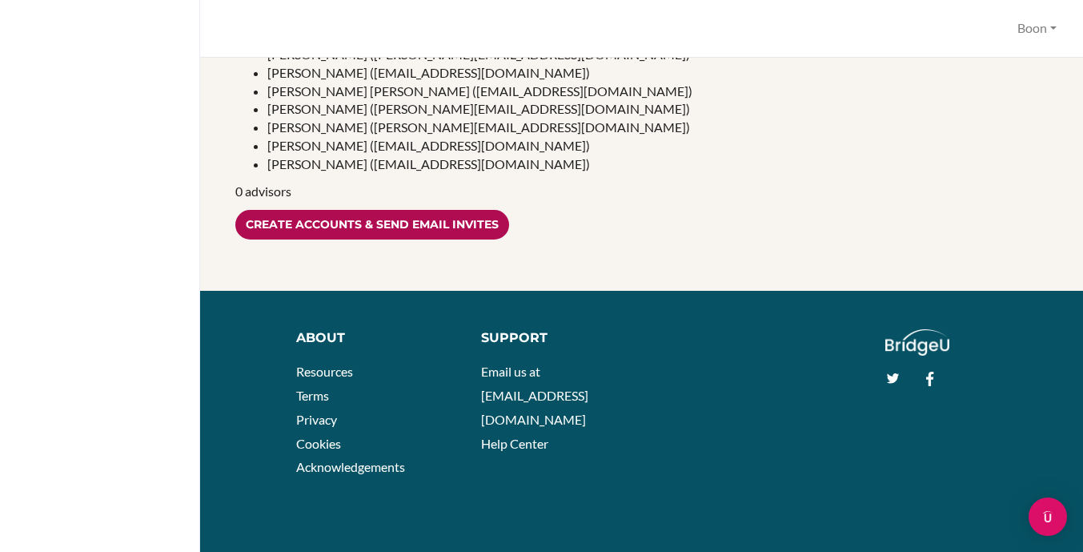
click at [362, 219] on input "Create accounts & send email invites" at bounding box center [372, 225] width 274 height 30
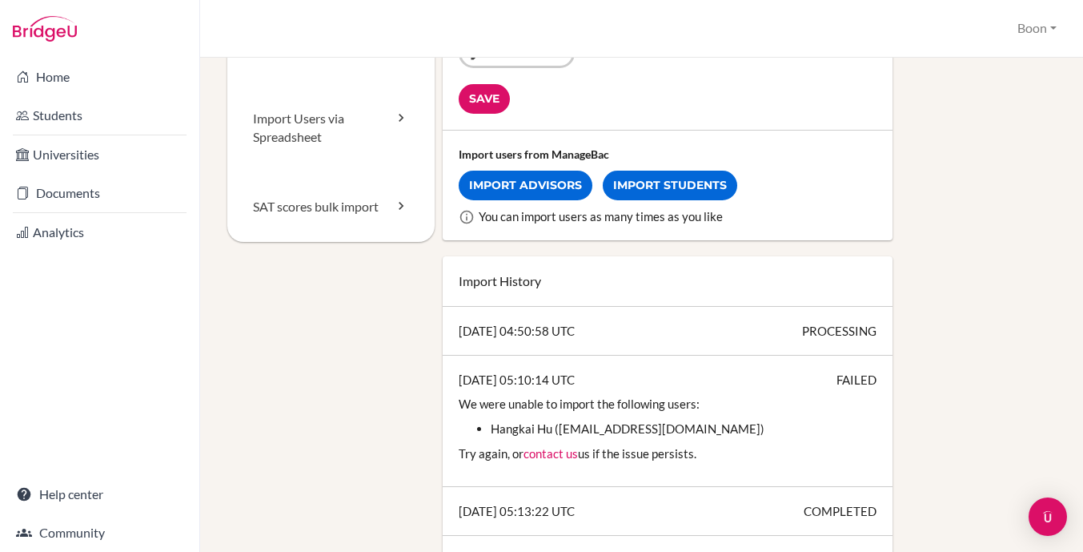
scroll to position [272, 0]
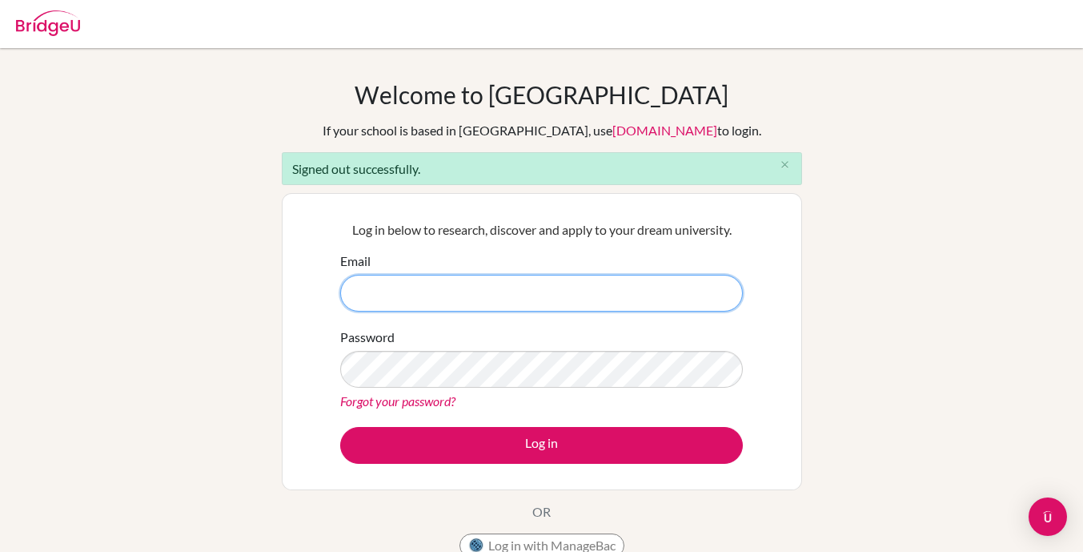
type input "[EMAIL_ADDRESS][DOMAIN_NAME]"
click at [340, 427] on button "Log in" at bounding box center [541, 445] width 403 height 37
